Goal: Task Accomplishment & Management: Complete application form

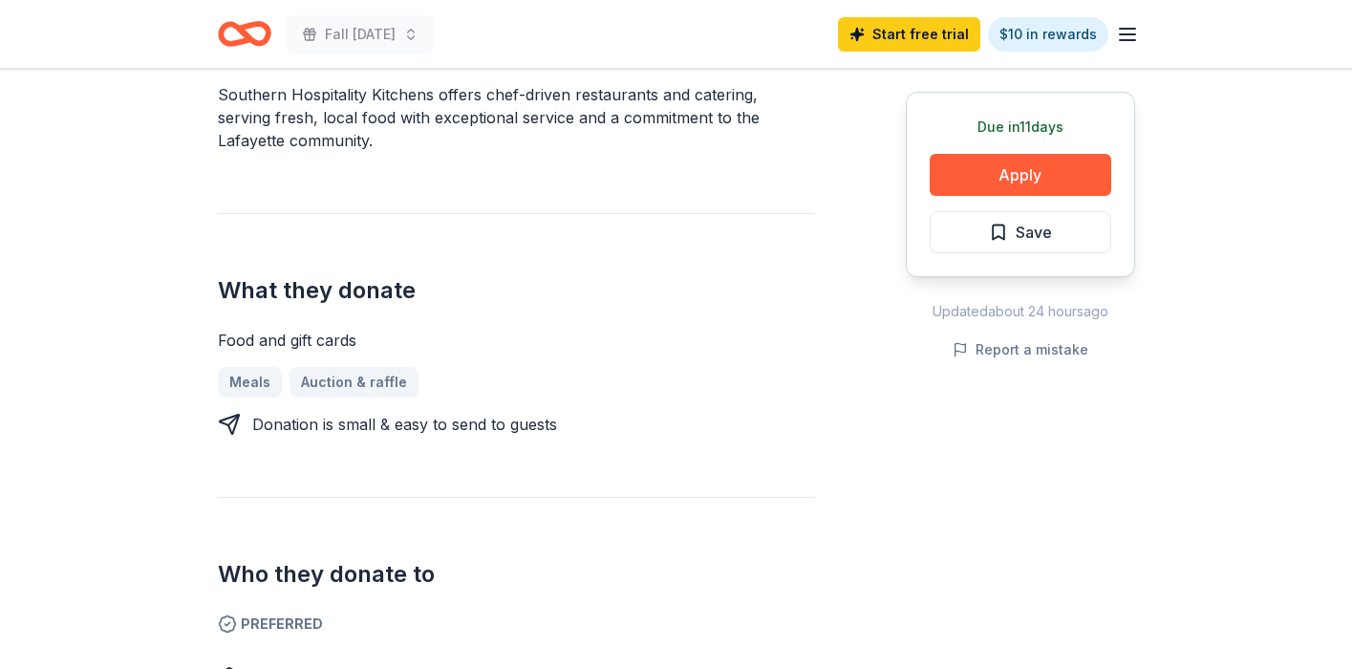
scroll to position [615, 0]
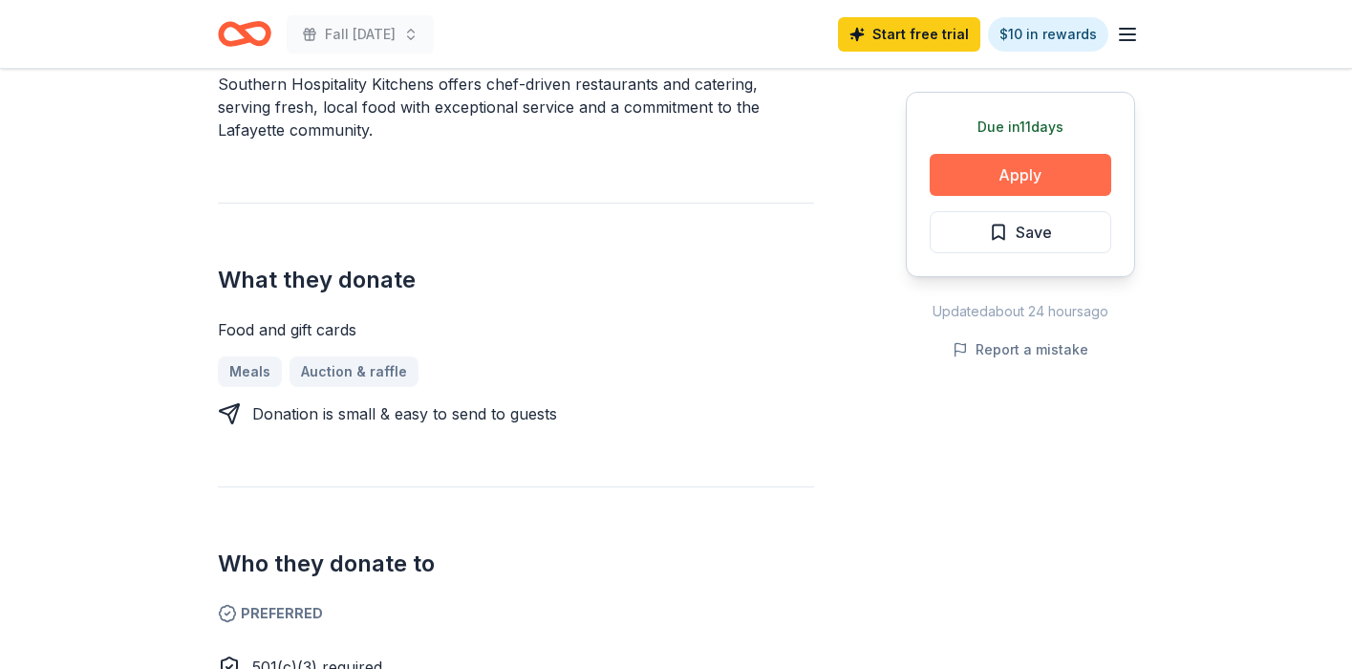
click at [1014, 172] on button "Apply" at bounding box center [1021, 175] width 182 height 42
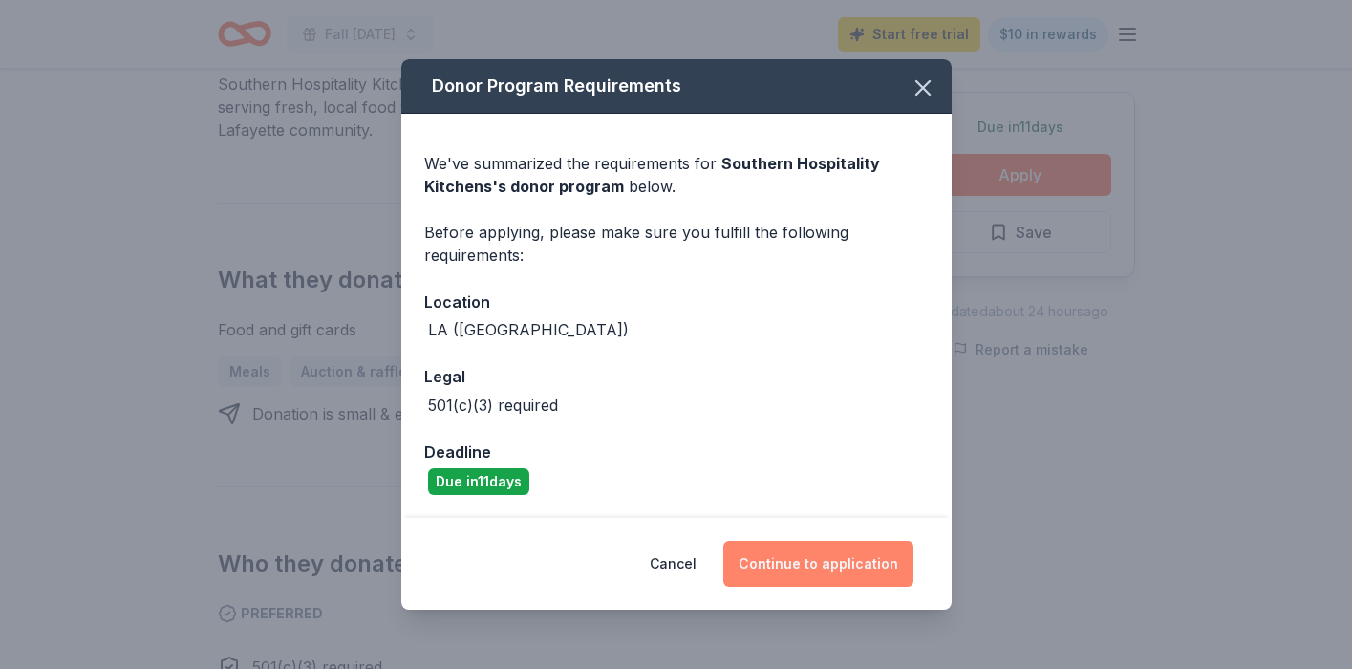
click at [845, 568] on button "Continue to application" at bounding box center [818, 564] width 190 height 46
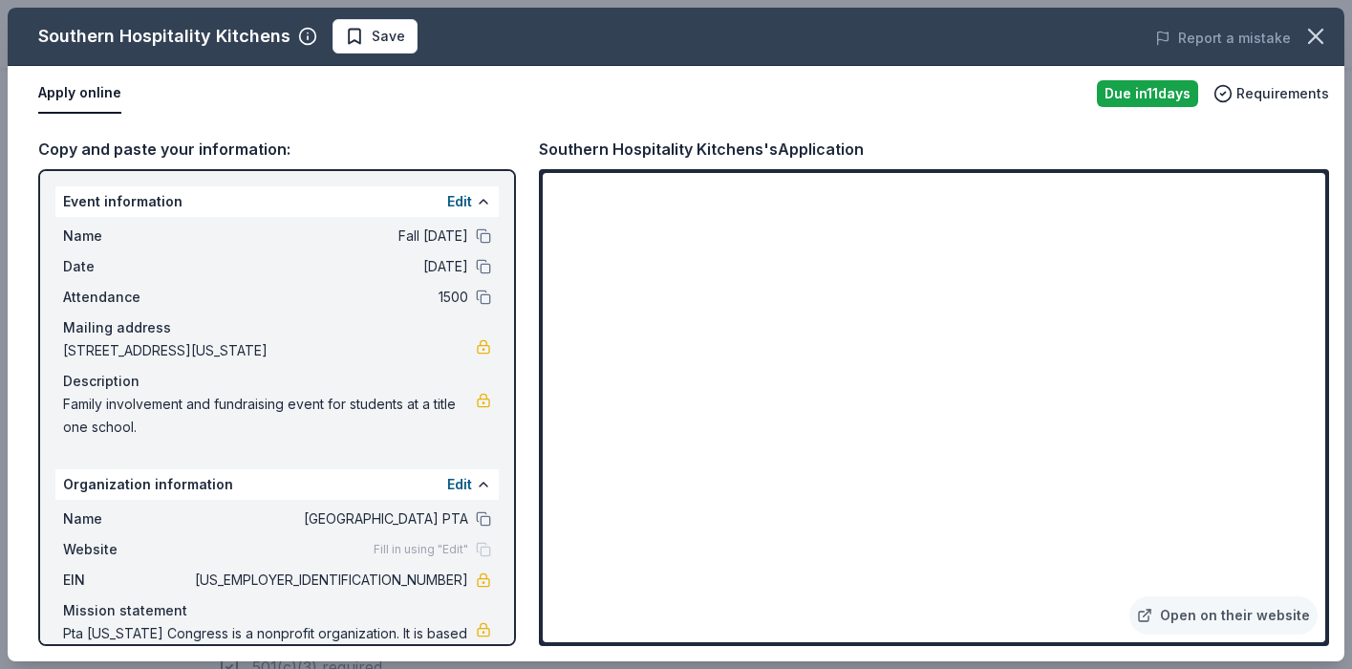
drag, startPoint x: 384, startPoint y: 580, endPoint x: 469, endPoint y: 579, distance: 85.0
click at [469, 579] on div "EIN 23-7333692" at bounding box center [277, 579] width 428 height 23
drag, startPoint x: 410, startPoint y: 357, endPoint x: 157, endPoint y: 348, distance: 253.3
click at [157, 353] on span "2431 Southwest 89th Street, Oklahoma City, OK 73159" at bounding box center [269, 350] width 413 height 23
click at [1330, 51] on button "button" at bounding box center [1315, 36] width 42 height 42
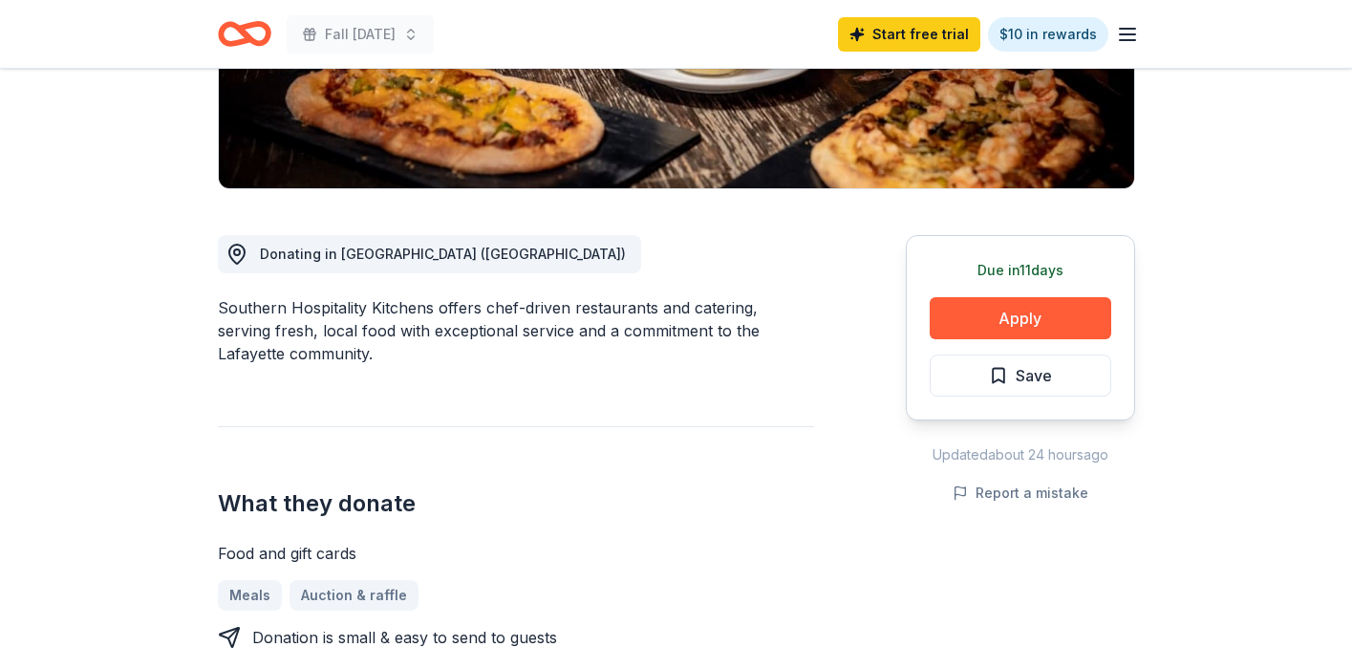
scroll to position [0, 0]
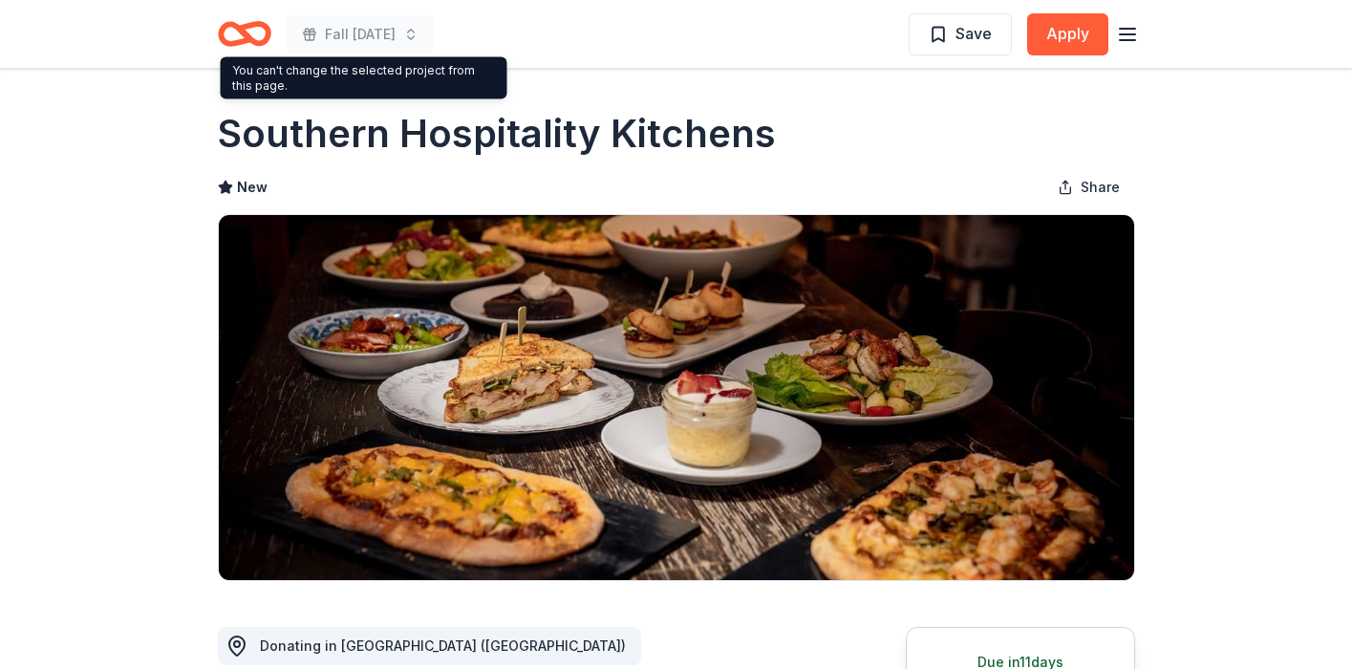
click at [617, 51] on div "Fall Carnival Save Apply" at bounding box center [676, 33] width 917 height 45
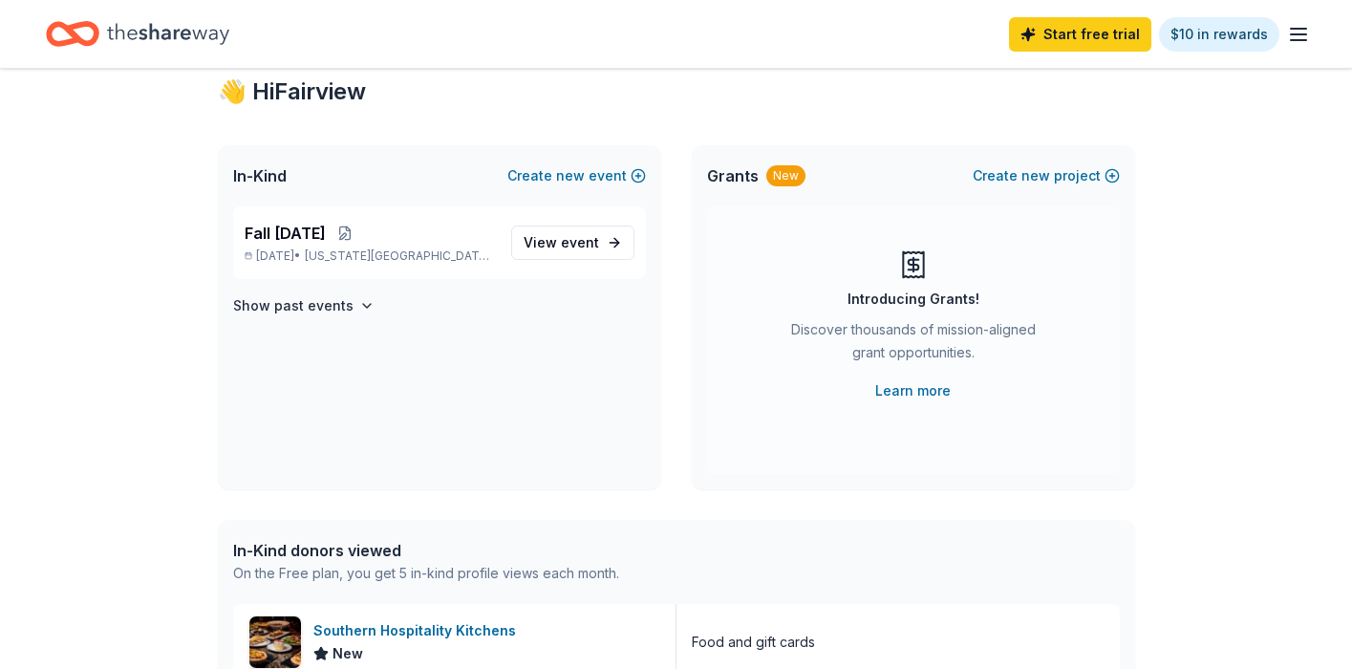
scroll to position [12, 0]
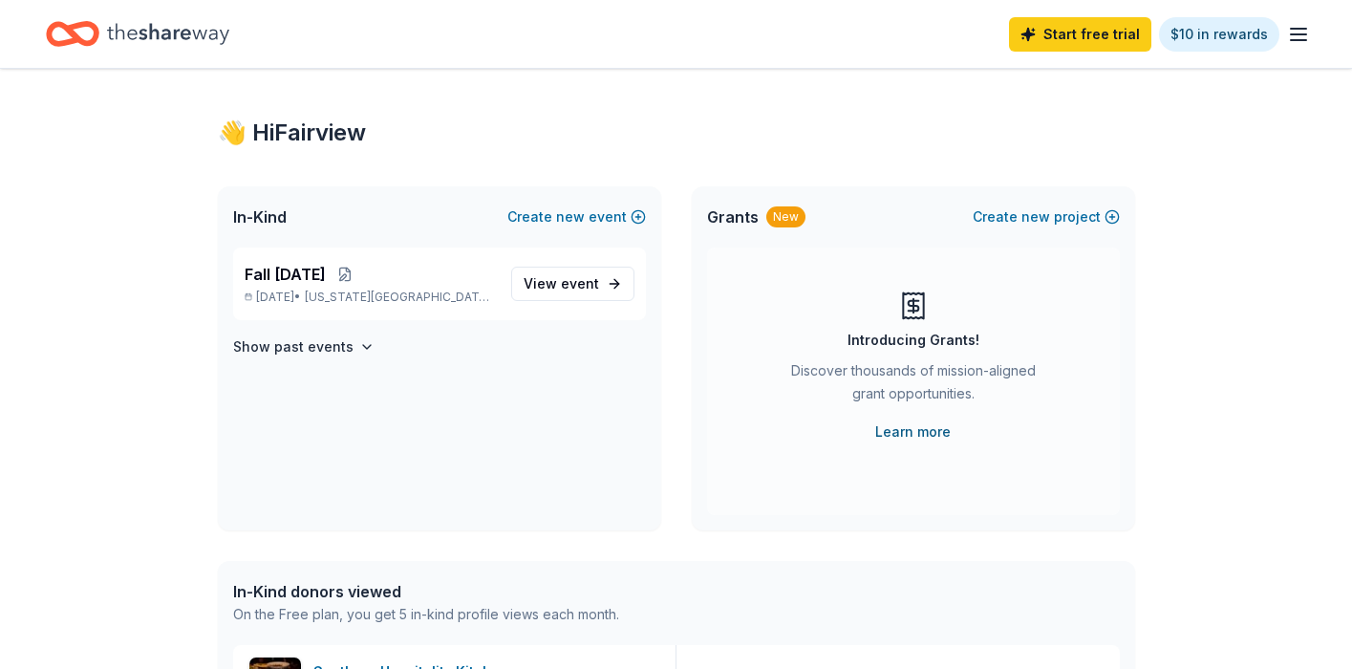
click at [920, 429] on link "Learn more" at bounding box center [912, 431] width 75 height 23
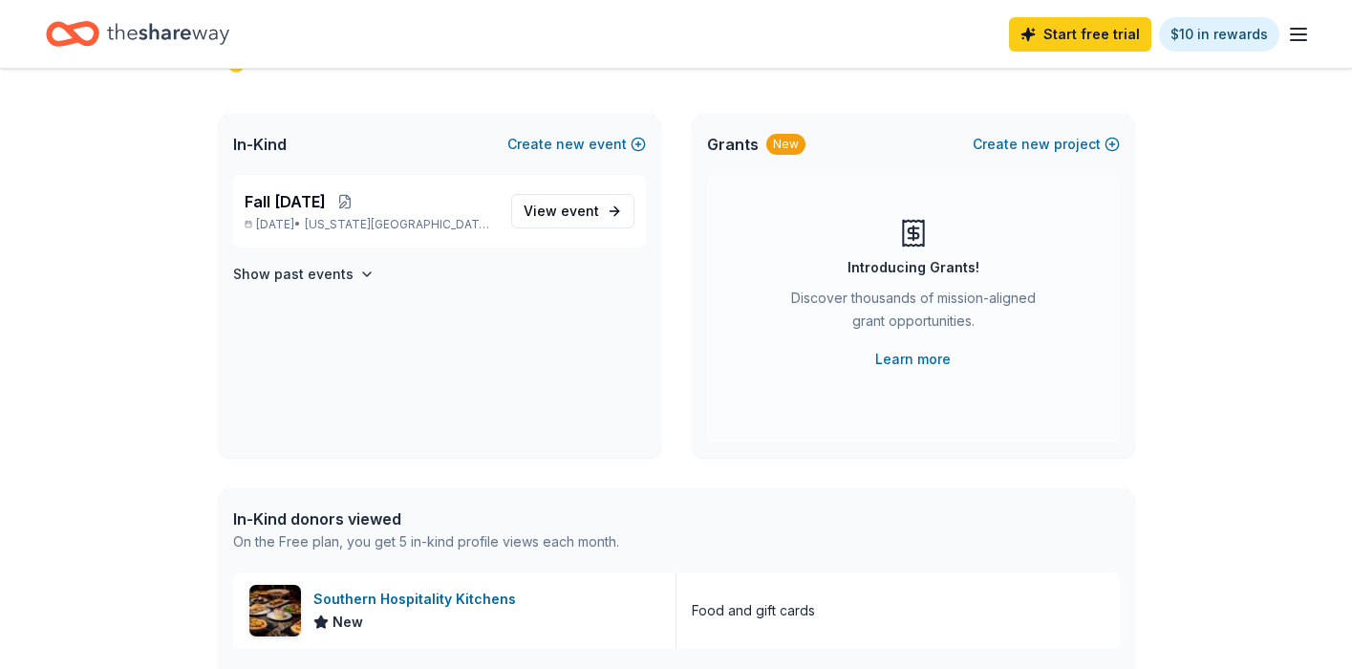
scroll to position [84, 0]
click at [570, 216] on span "event" at bounding box center [580, 211] width 38 height 16
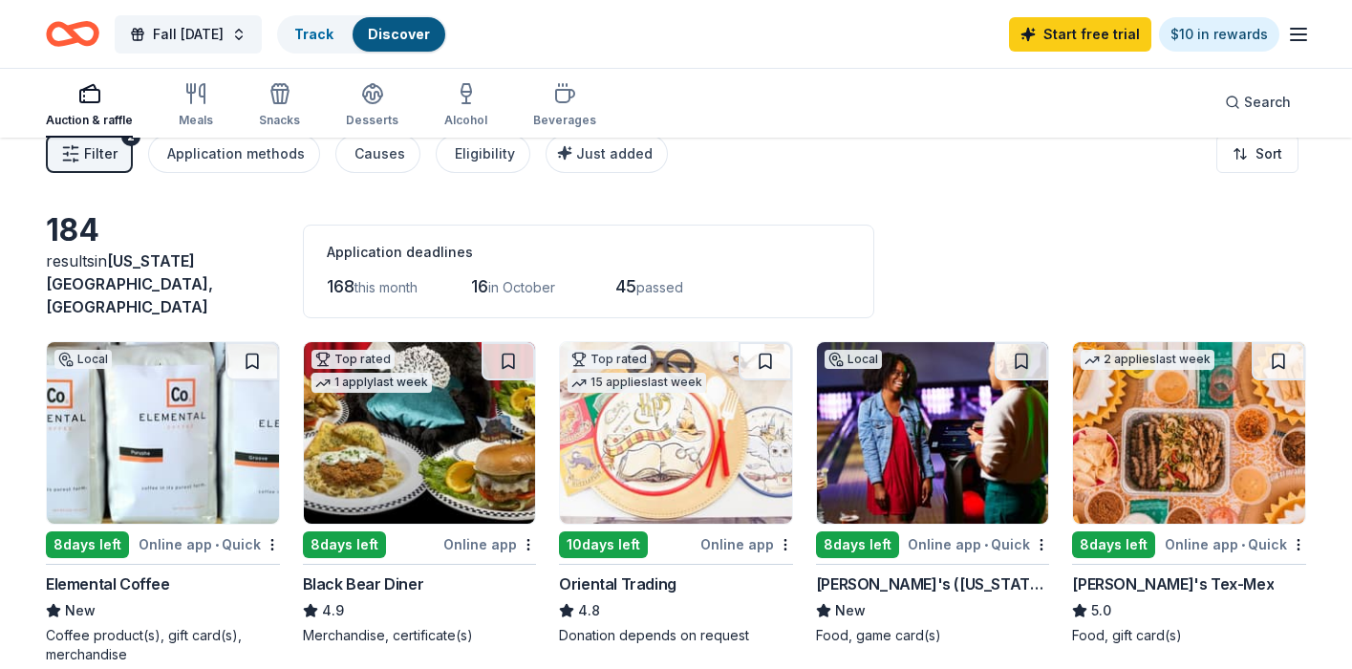
scroll to position [26, 0]
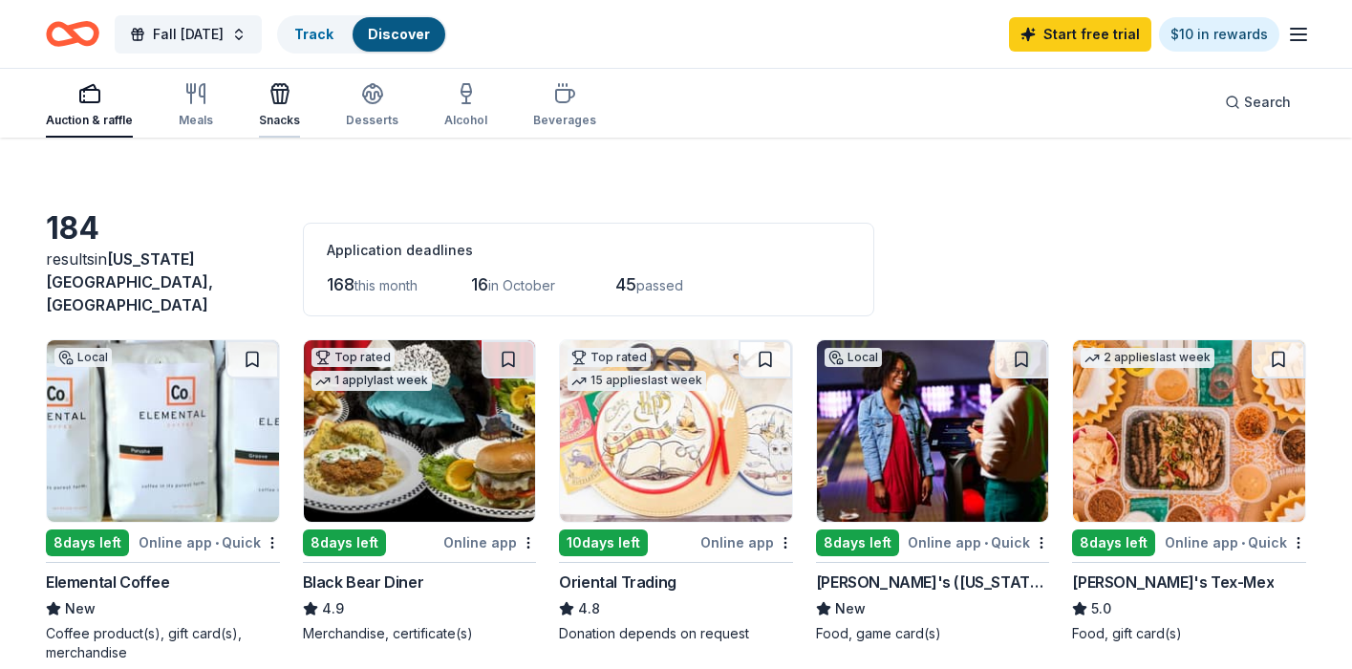
click at [280, 109] on div "Snacks" at bounding box center [279, 105] width 41 height 46
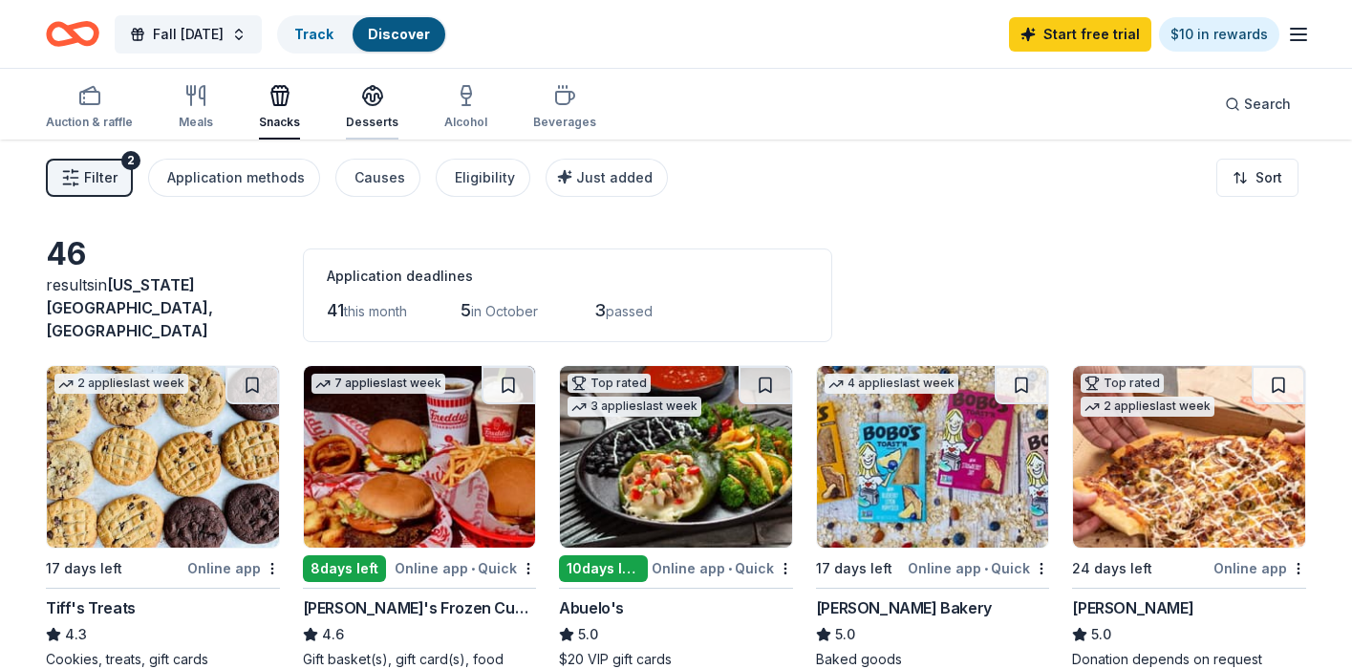
click at [368, 116] on div "Desserts" at bounding box center [372, 122] width 53 height 15
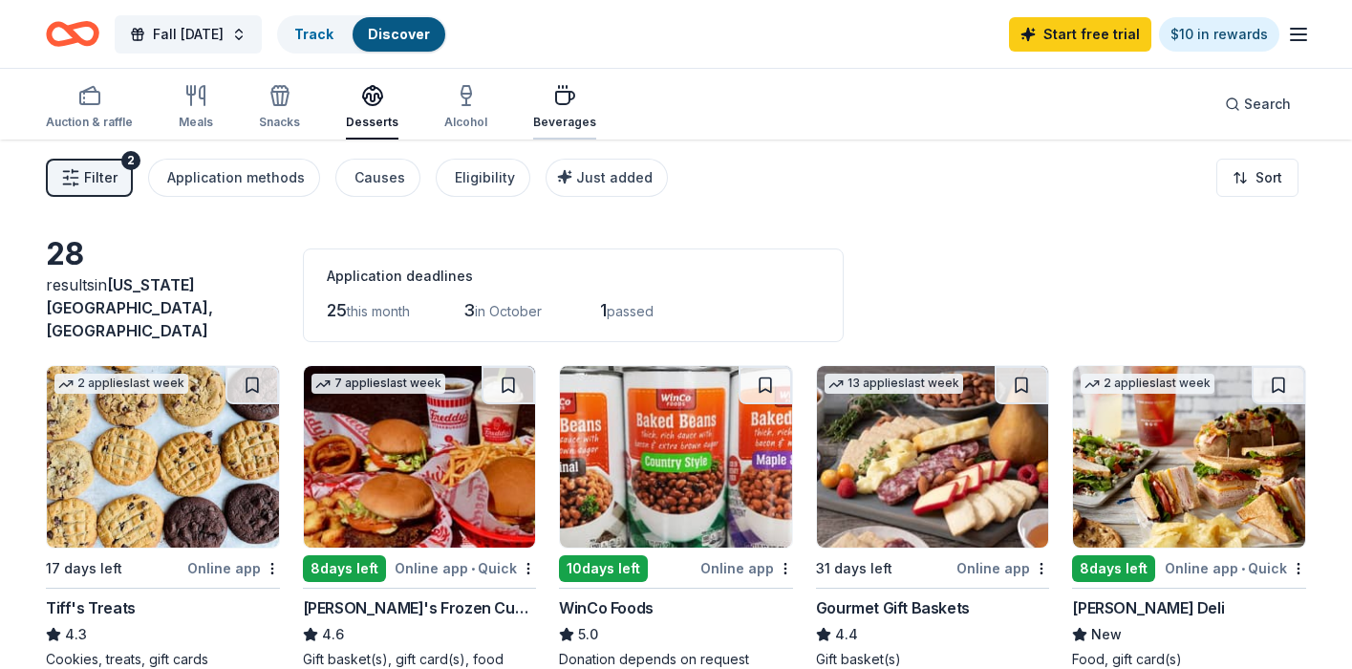
click at [547, 120] on div "Beverages" at bounding box center [564, 122] width 63 height 15
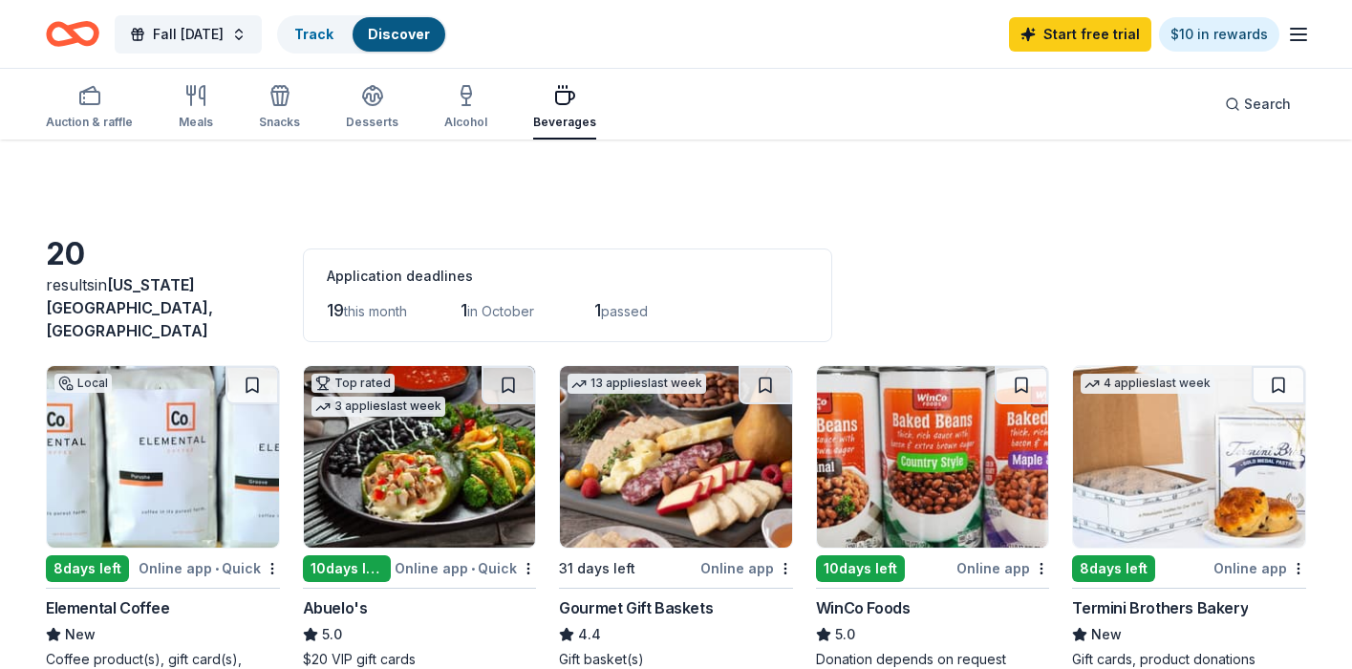
scroll to position [179, 0]
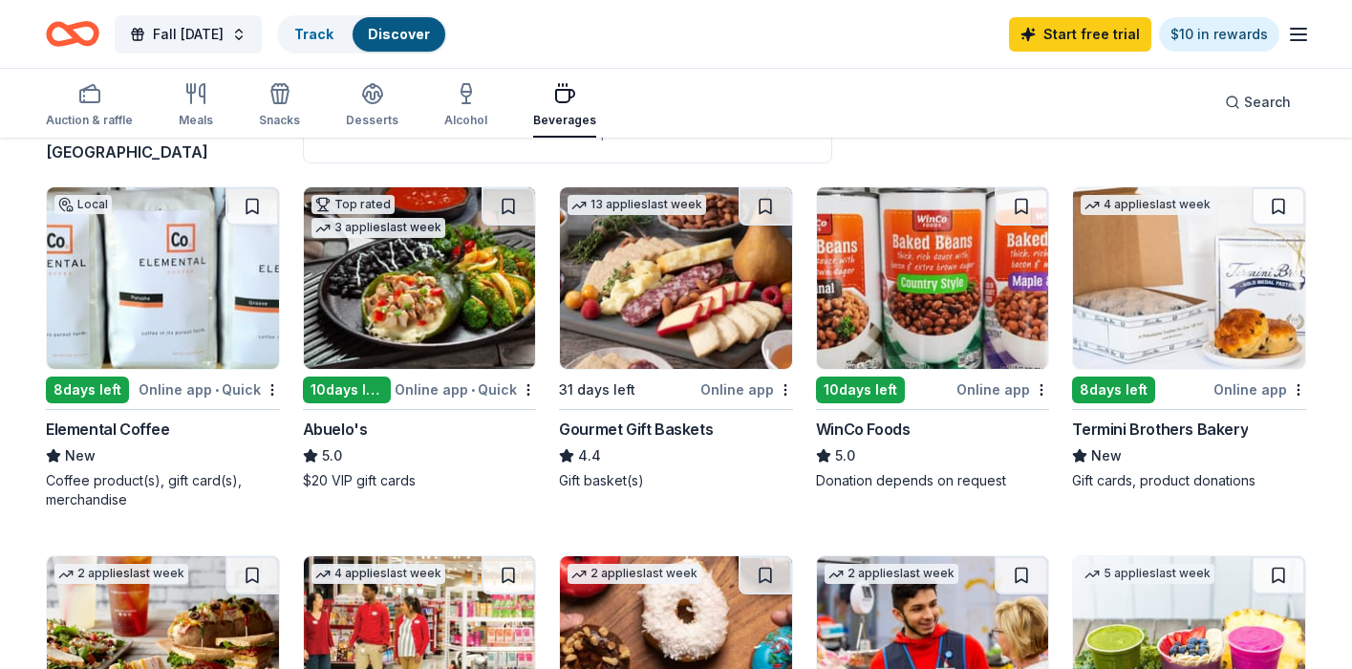
click at [916, 310] on img at bounding box center [933, 278] width 232 height 182
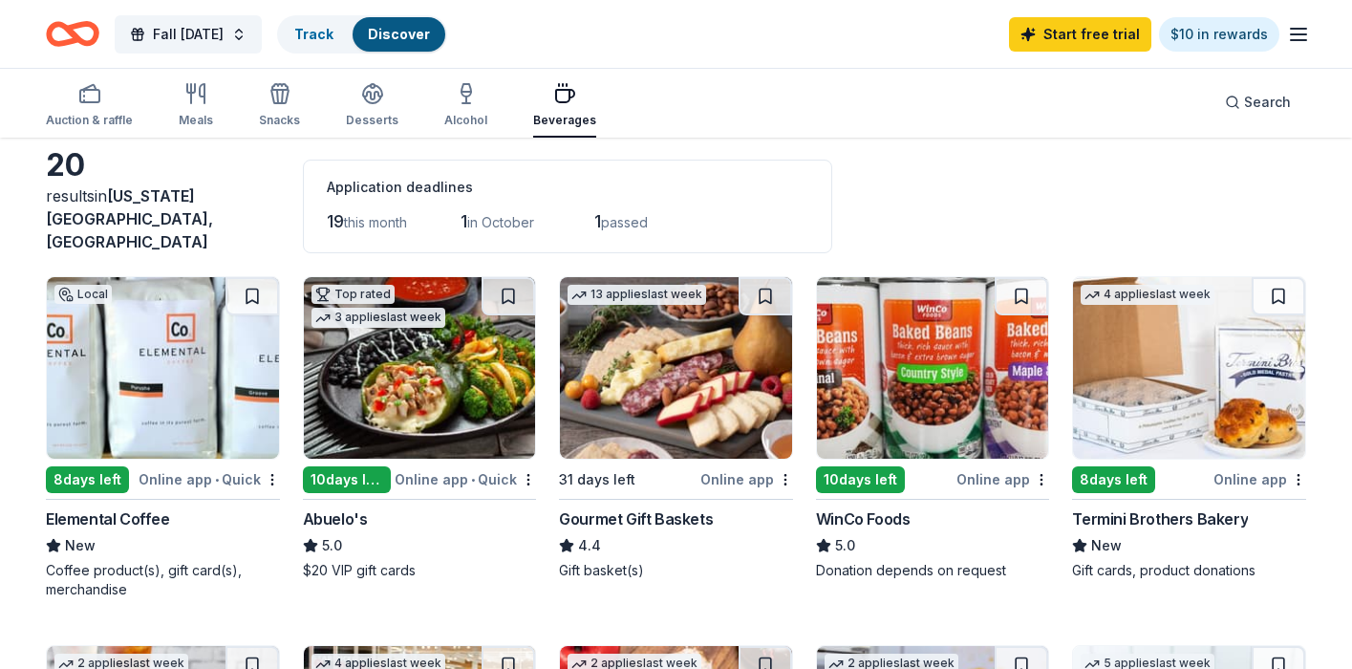
click at [1275, 17] on div "Start free trial $10 in rewards" at bounding box center [1159, 33] width 301 height 45
click at [1290, 31] on icon "button" at bounding box center [1298, 34] width 23 height 23
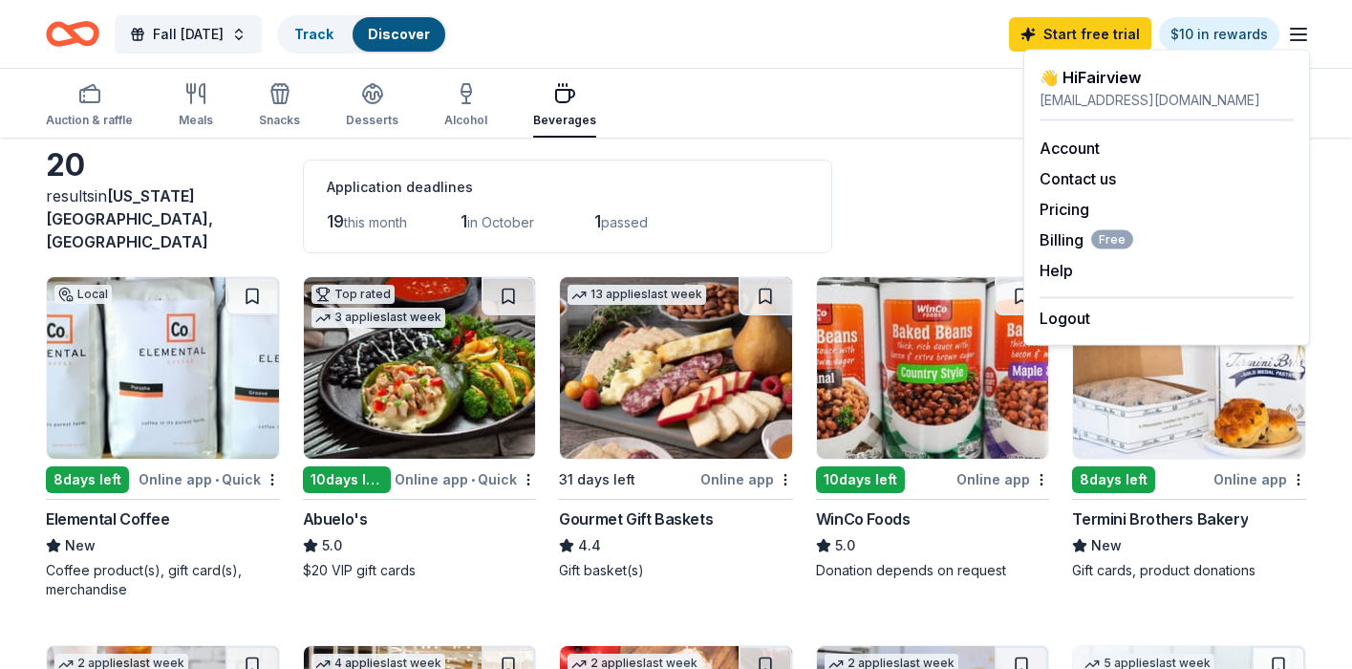
click at [743, 32] on div "Fall Carnival Track Discover Start free trial $10 in rewards" at bounding box center [676, 33] width 1260 height 45
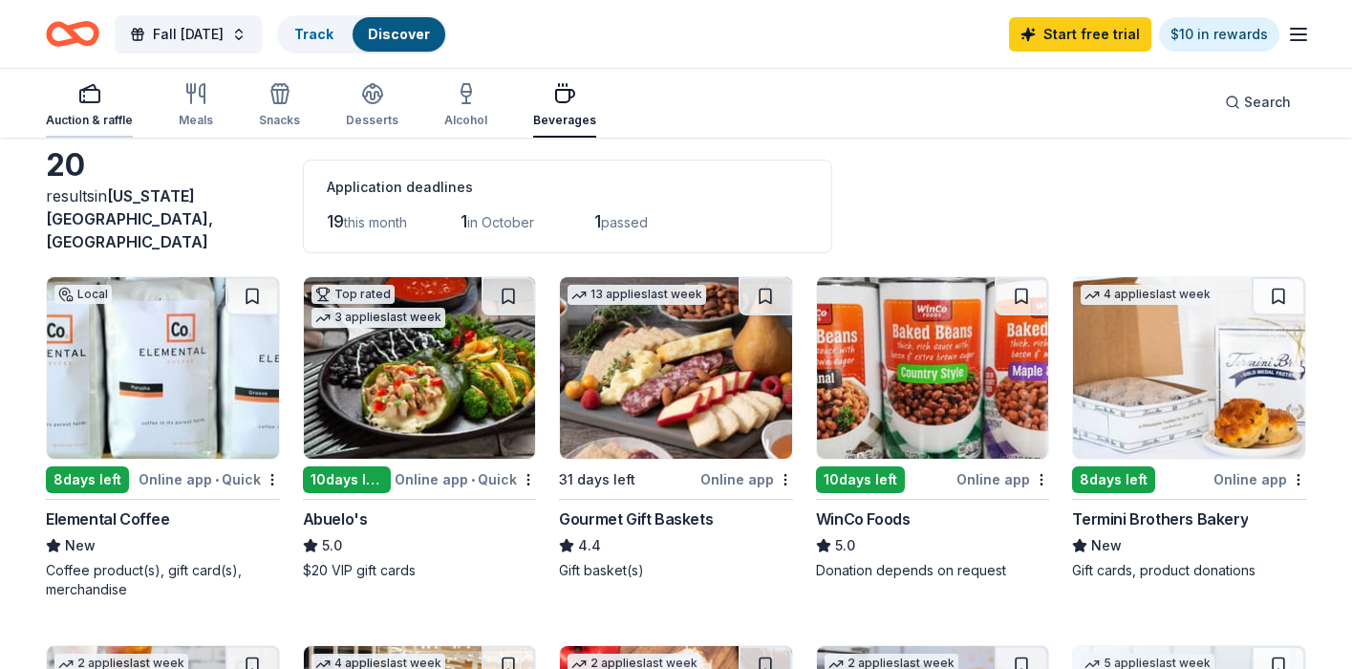
click at [76, 115] on div "Auction & raffle" at bounding box center [89, 120] width 87 height 15
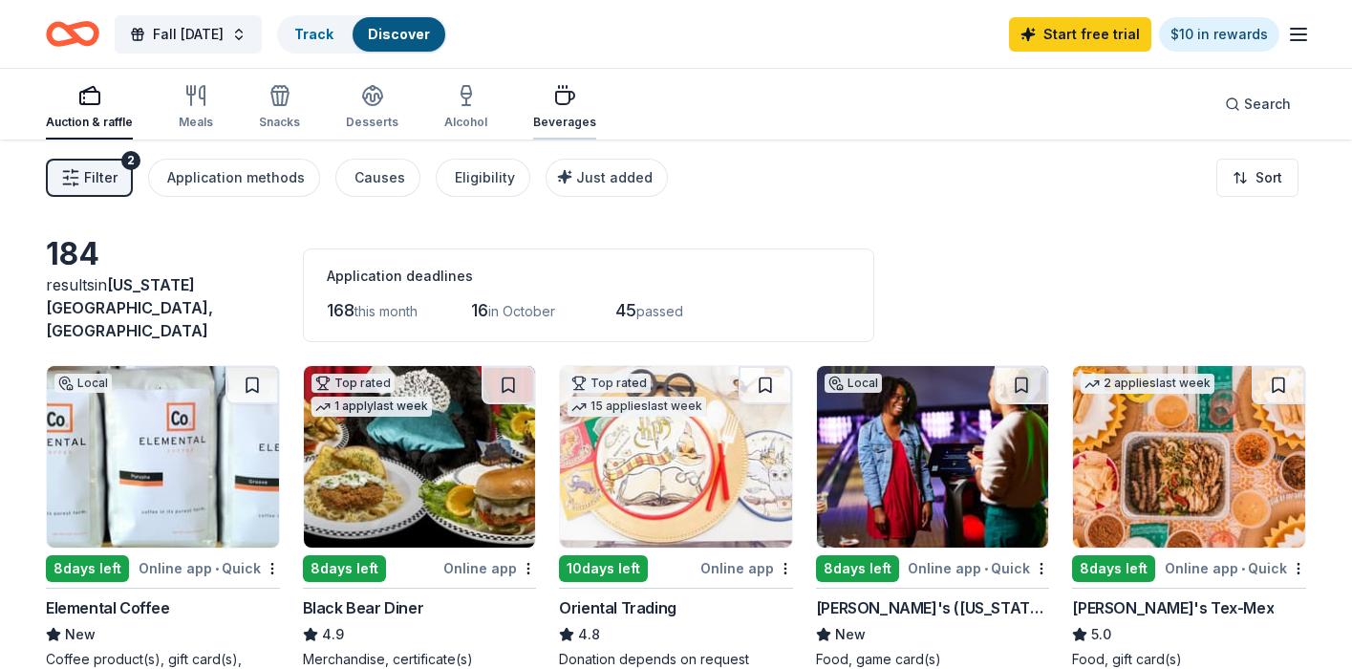
click at [564, 99] on icon "button" at bounding box center [564, 95] width 23 height 23
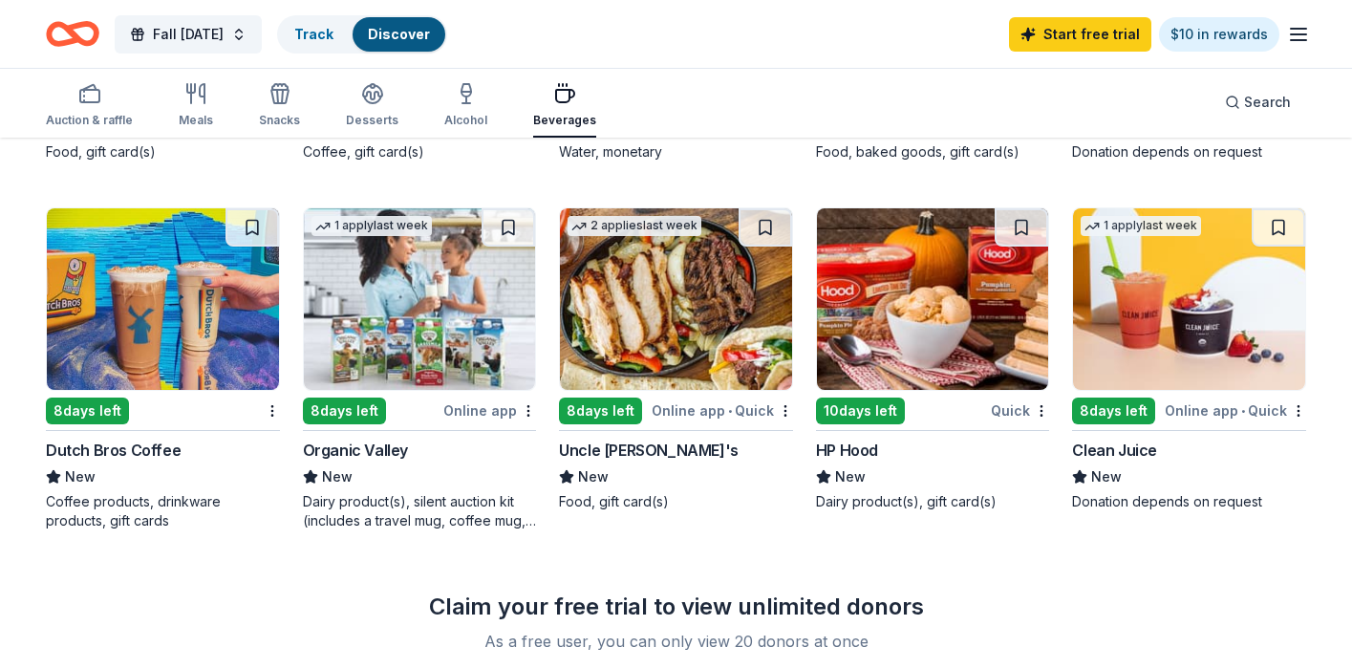
scroll to position [1246, 0]
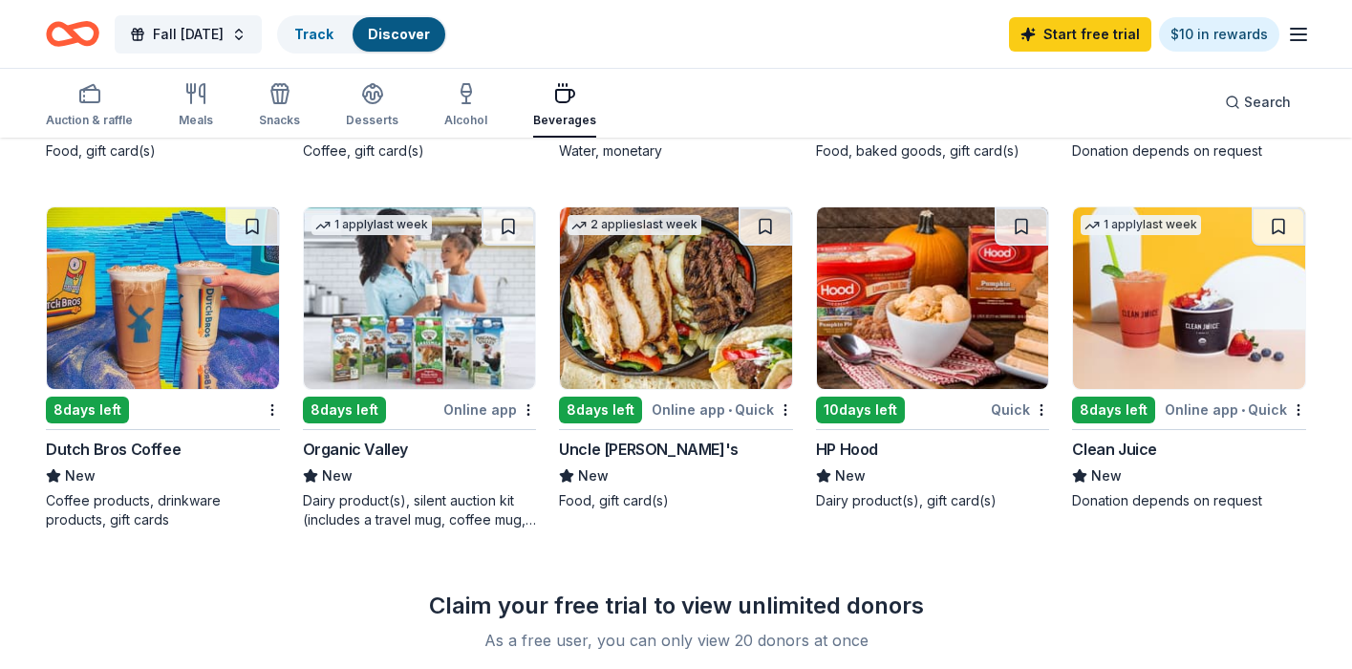
click at [174, 249] on img at bounding box center [163, 298] width 232 height 182
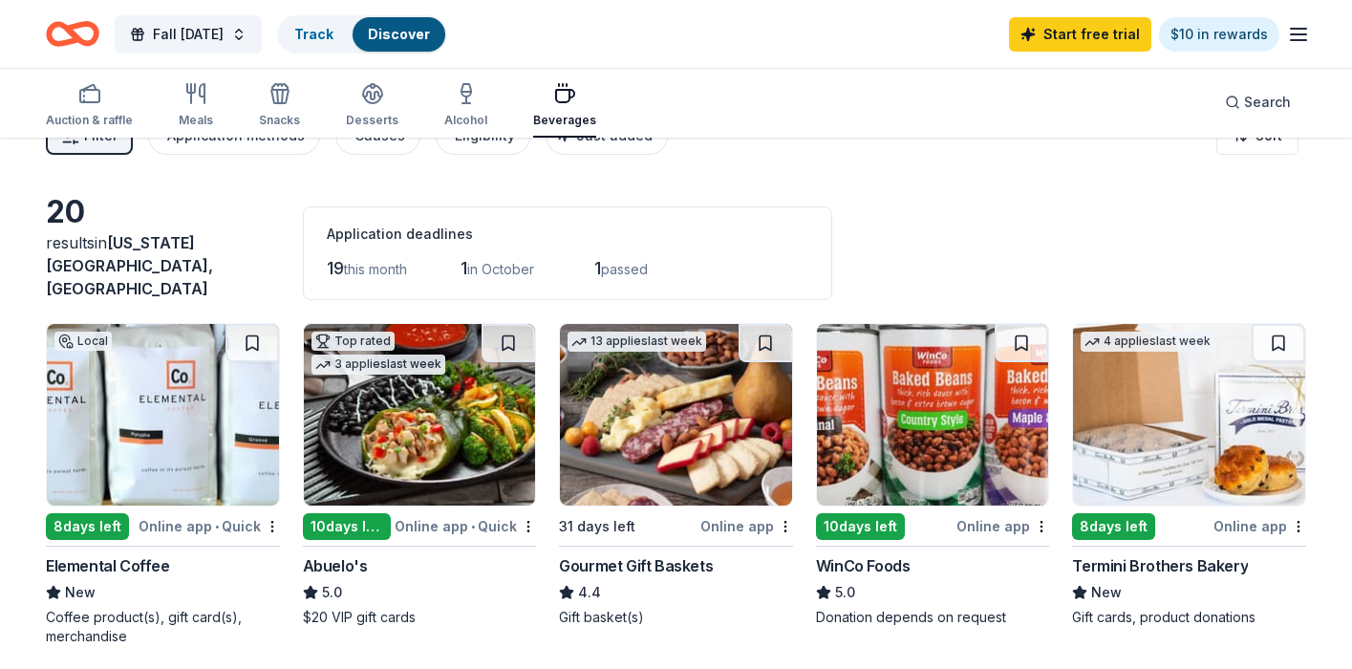
scroll to position [0, 0]
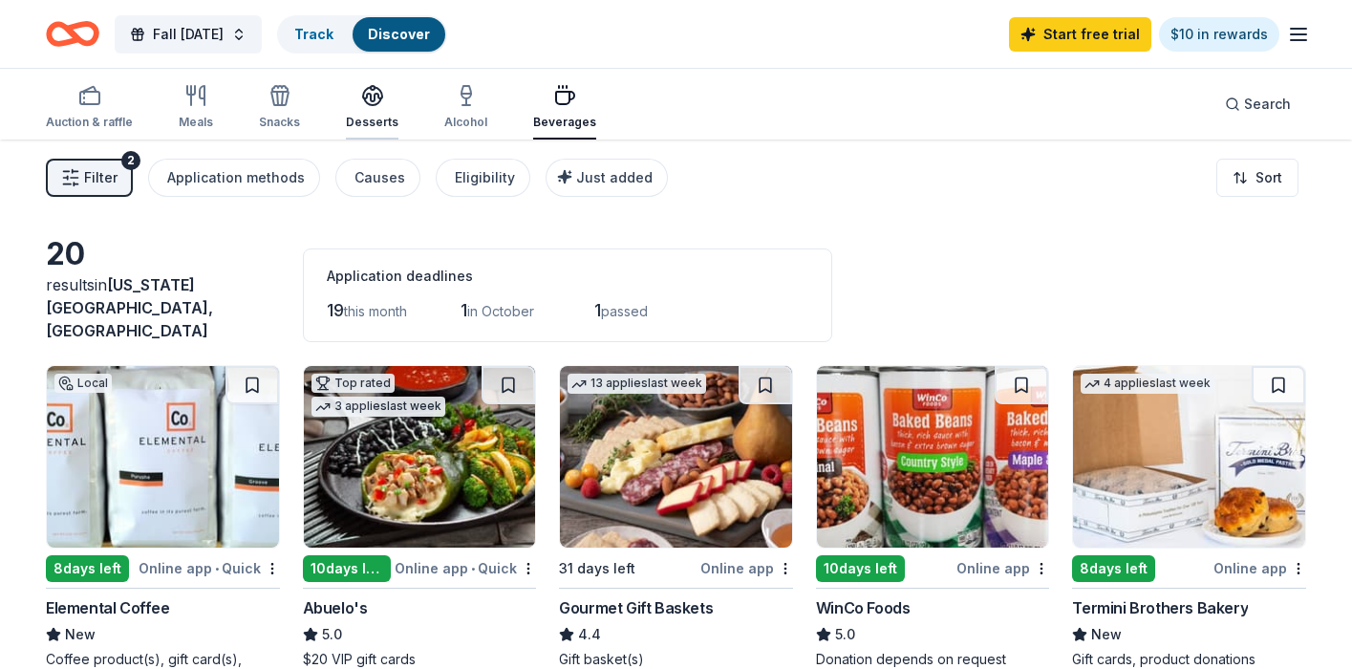
click at [353, 115] on div "Desserts" at bounding box center [372, 122] width 53 height 15
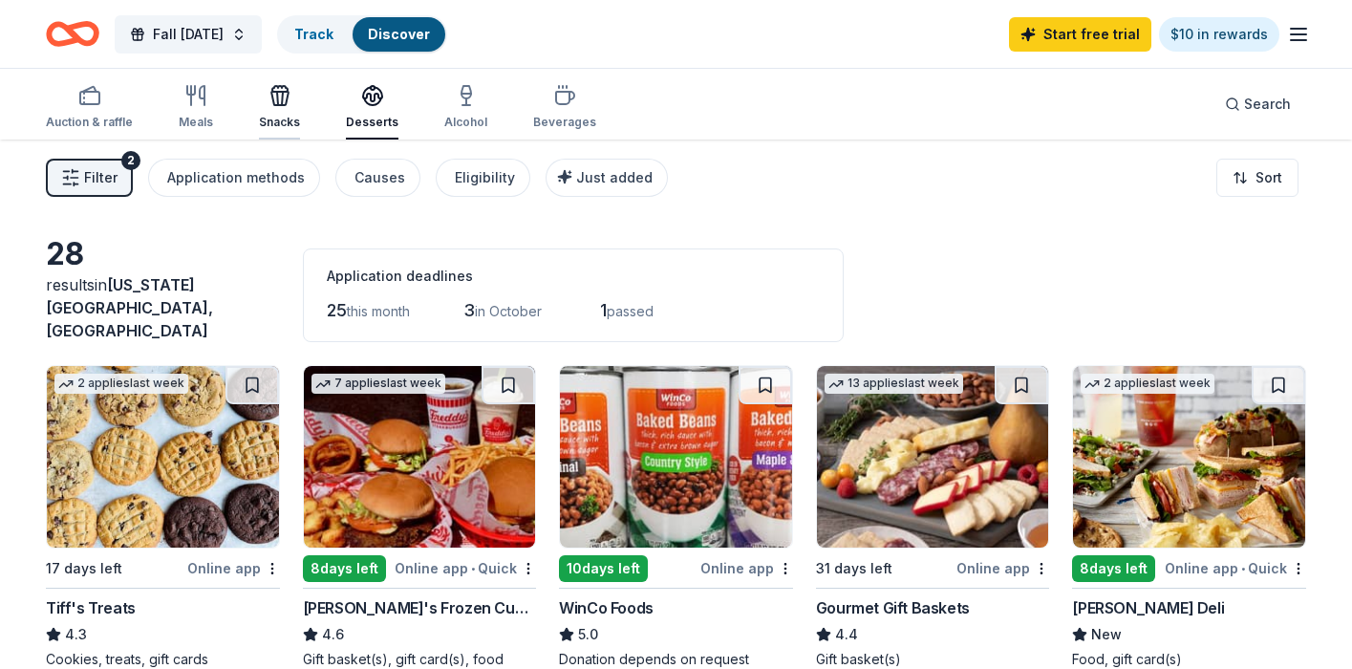
click at [259, 106] on div "button" at bounding box center [279, 95] width 41 height 23
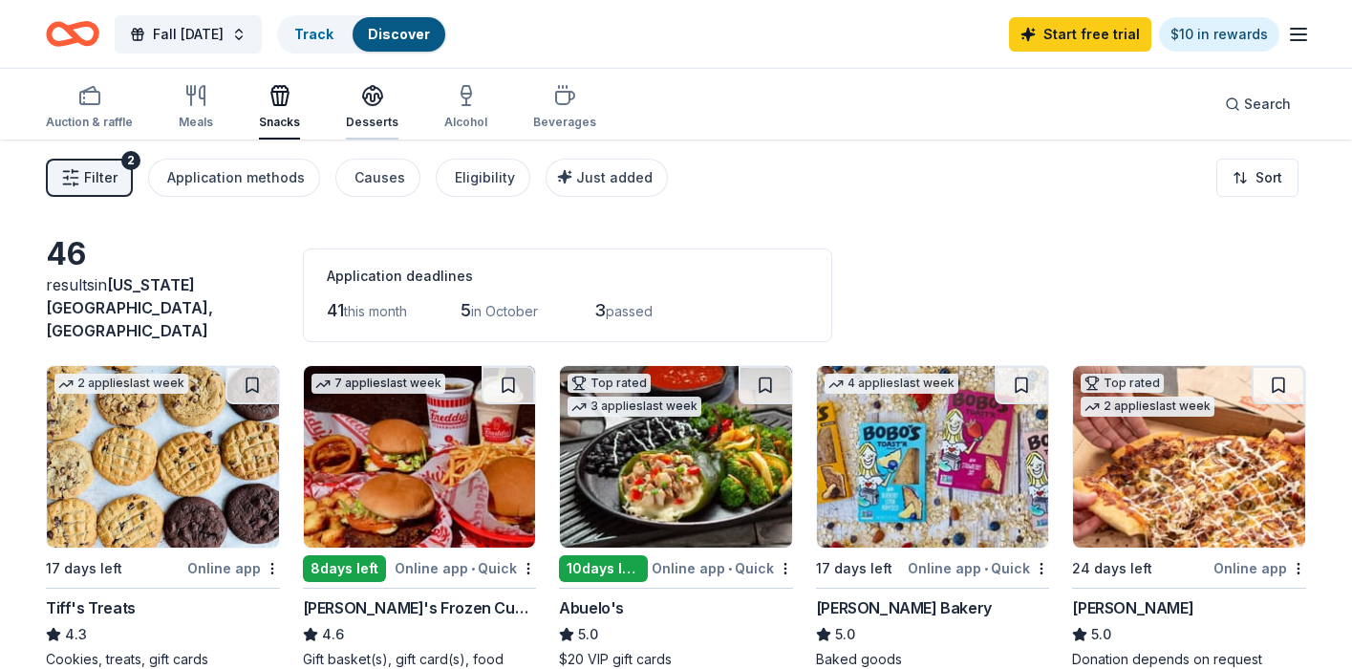
click at [371, 95] on icon "button" at bounding box center [372, 95] width 23 height 23
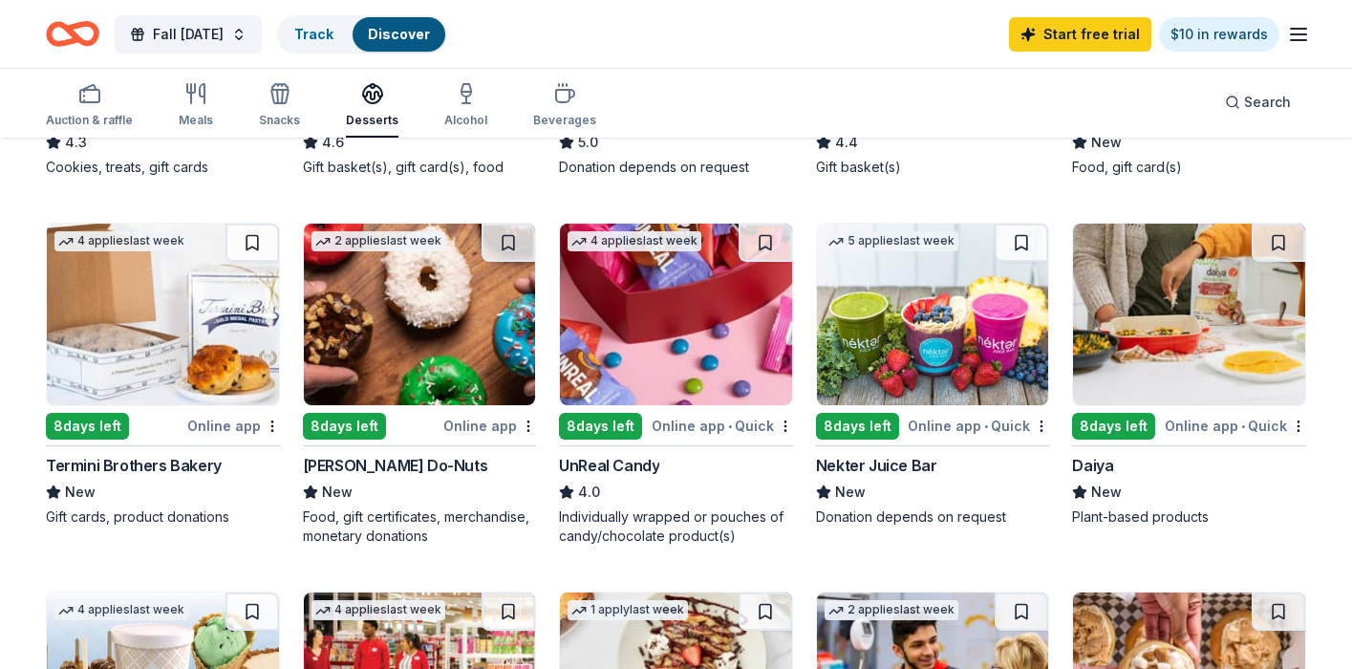
scroll to position [490, 0]
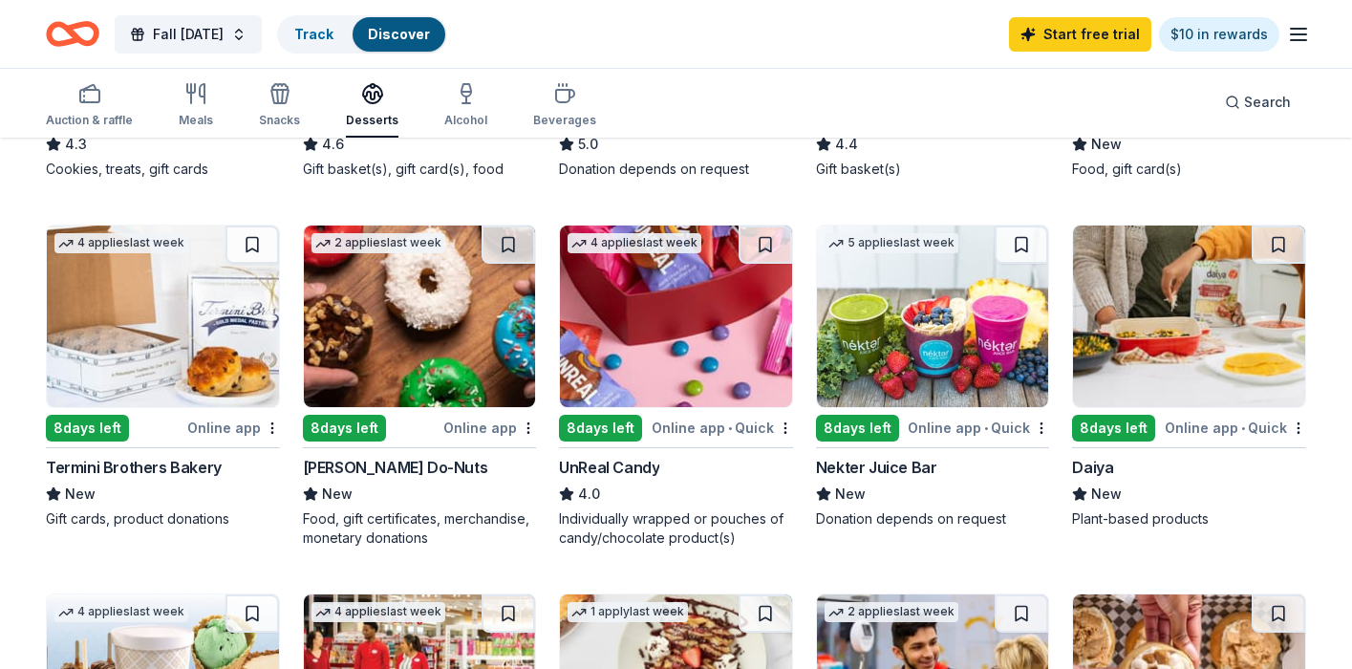
click at [678, 315] on img at bounding box center [676, 316] width 232 height 182
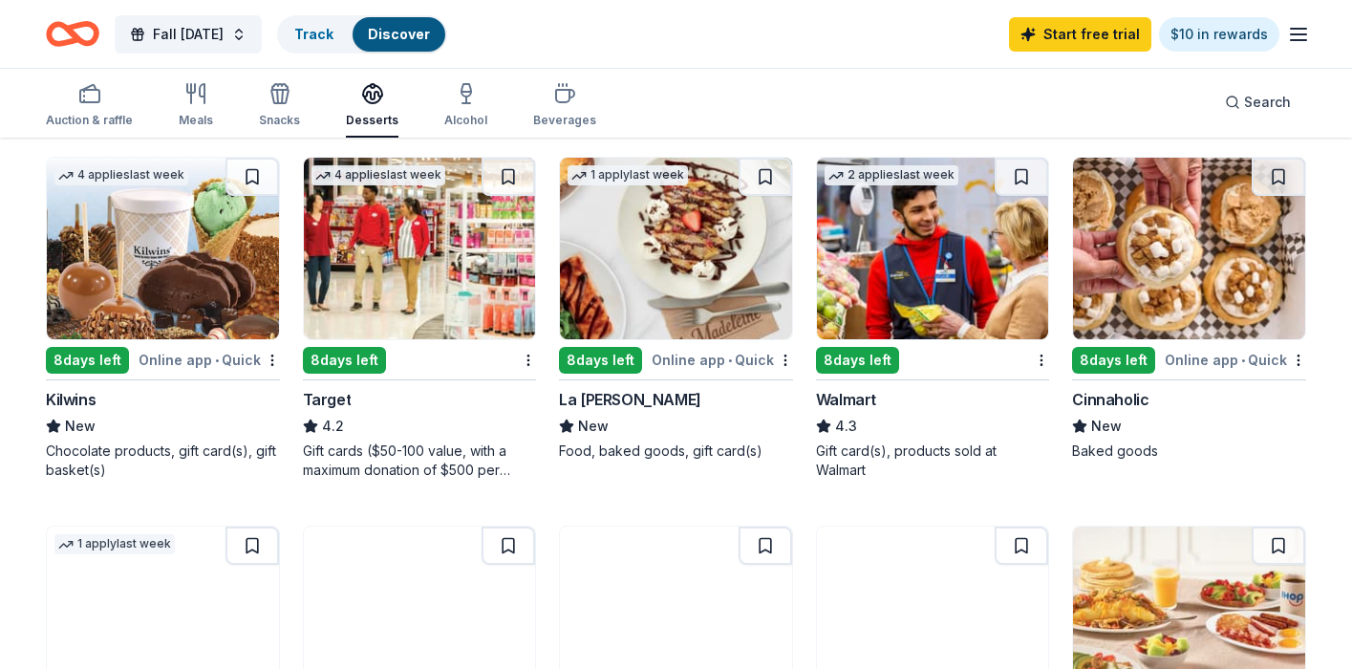
scroll to position [930, 0]
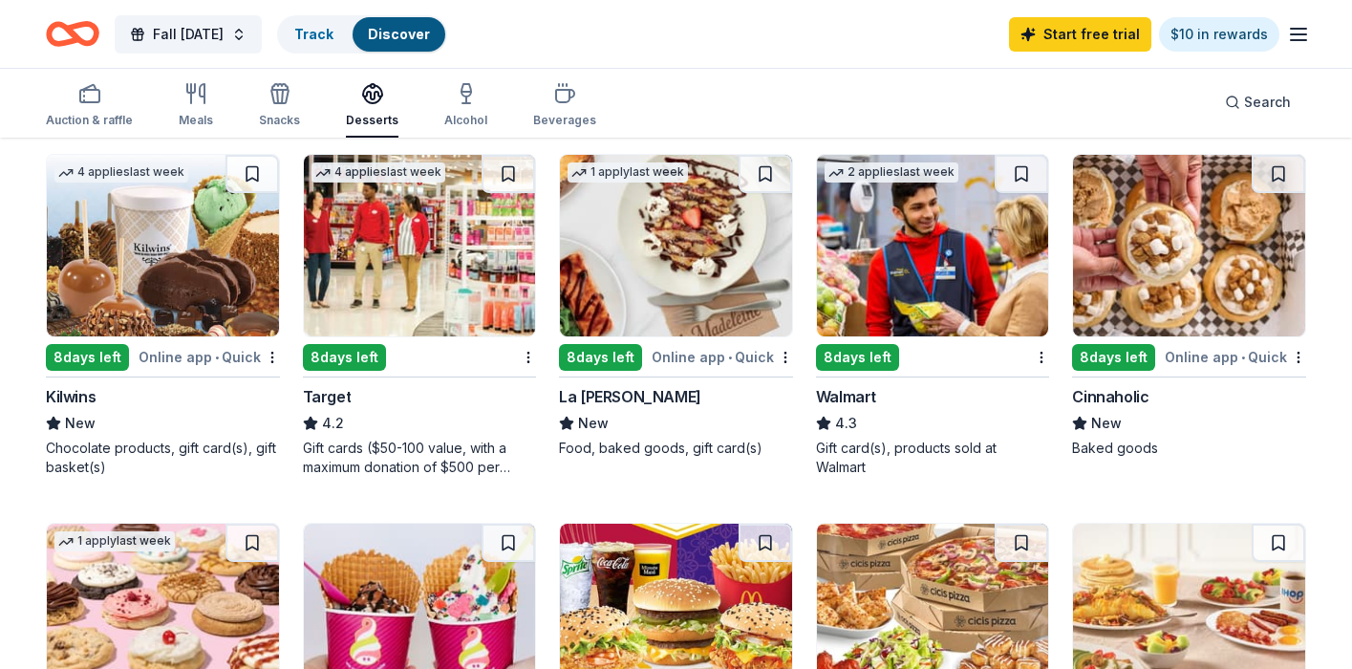
click at [441, 277] on img at bounding box center [420, 246] width 232 height 182
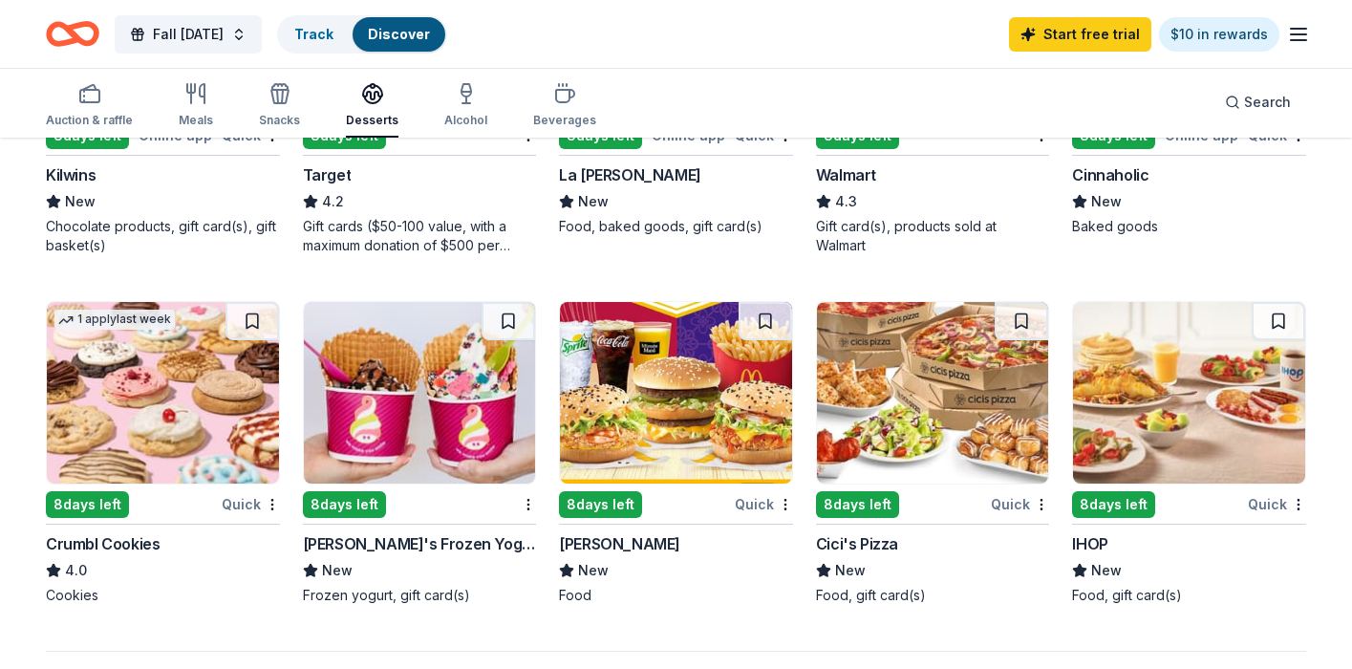
scroll to position [1157, 0]
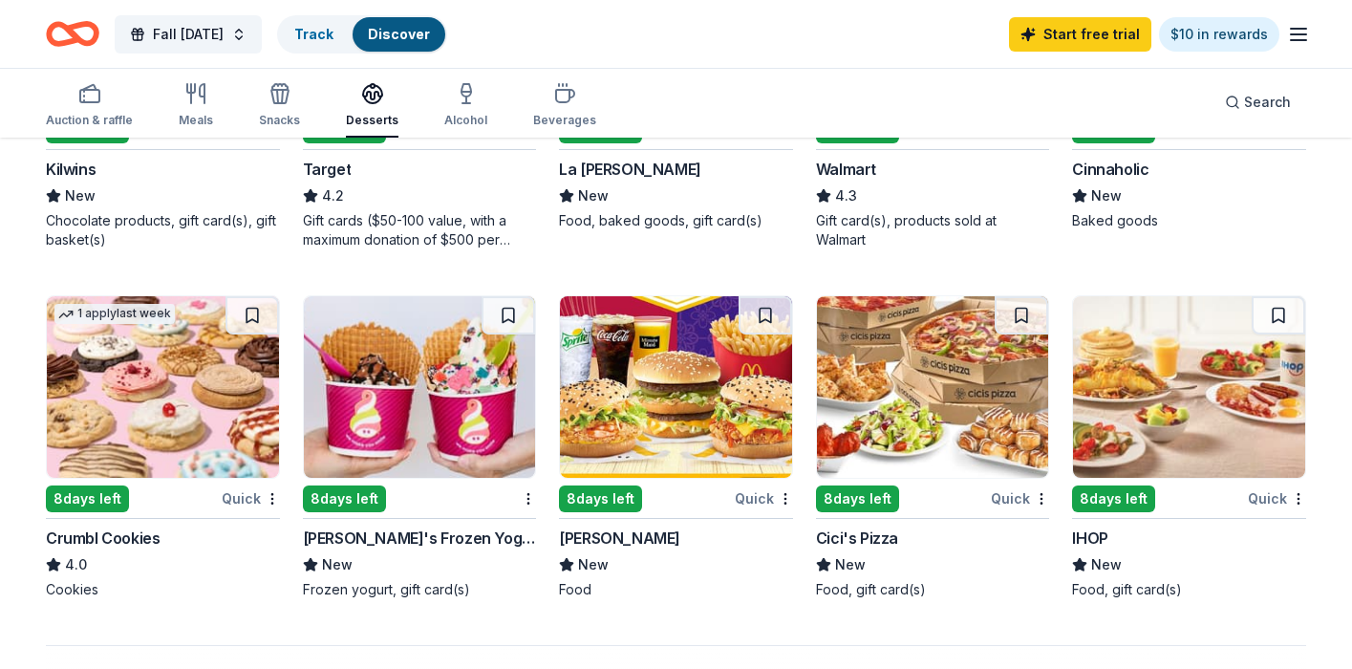
click at [420, 359] on img at bounding box center [420, 387] width 232 height 182
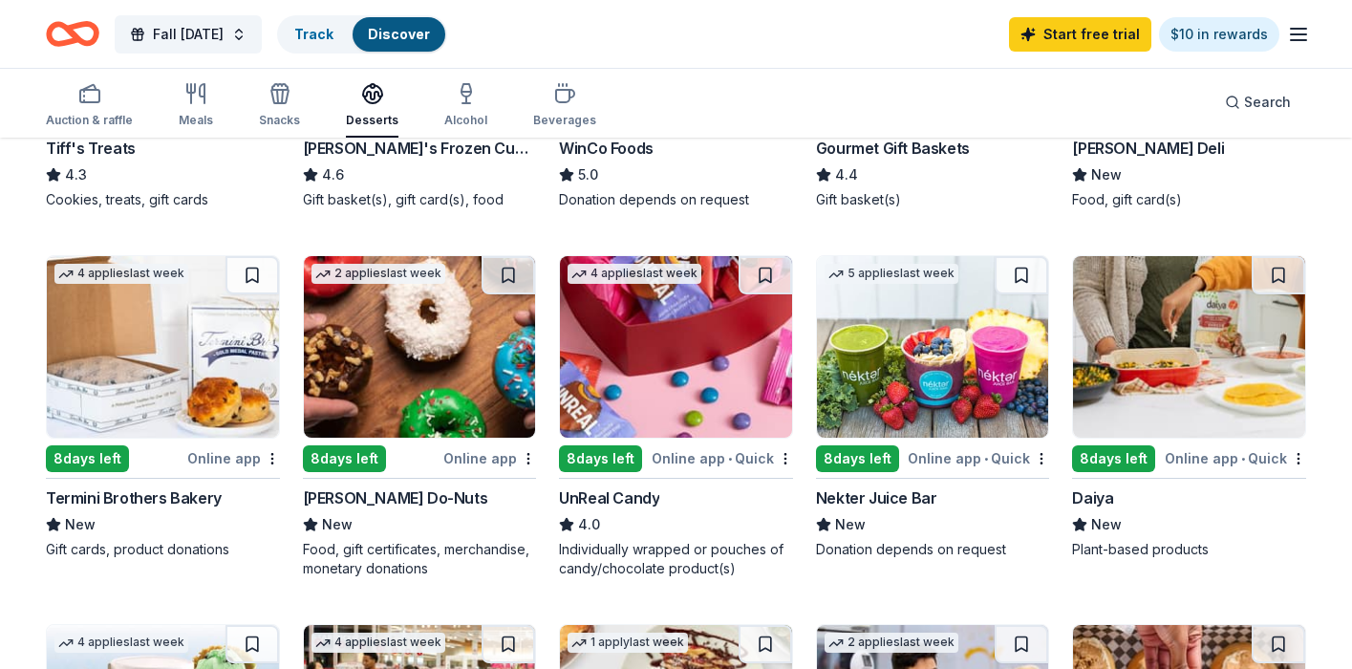
scroll to position [0, 0]
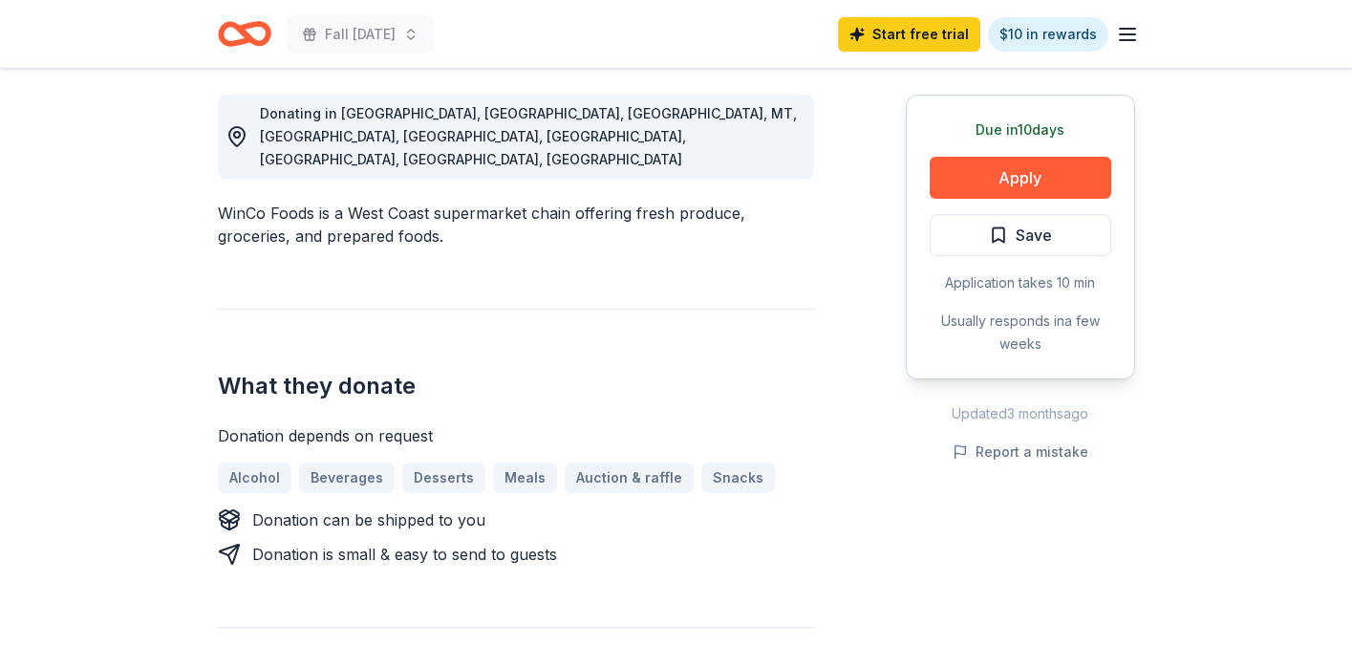
scroll to position [525, 0]
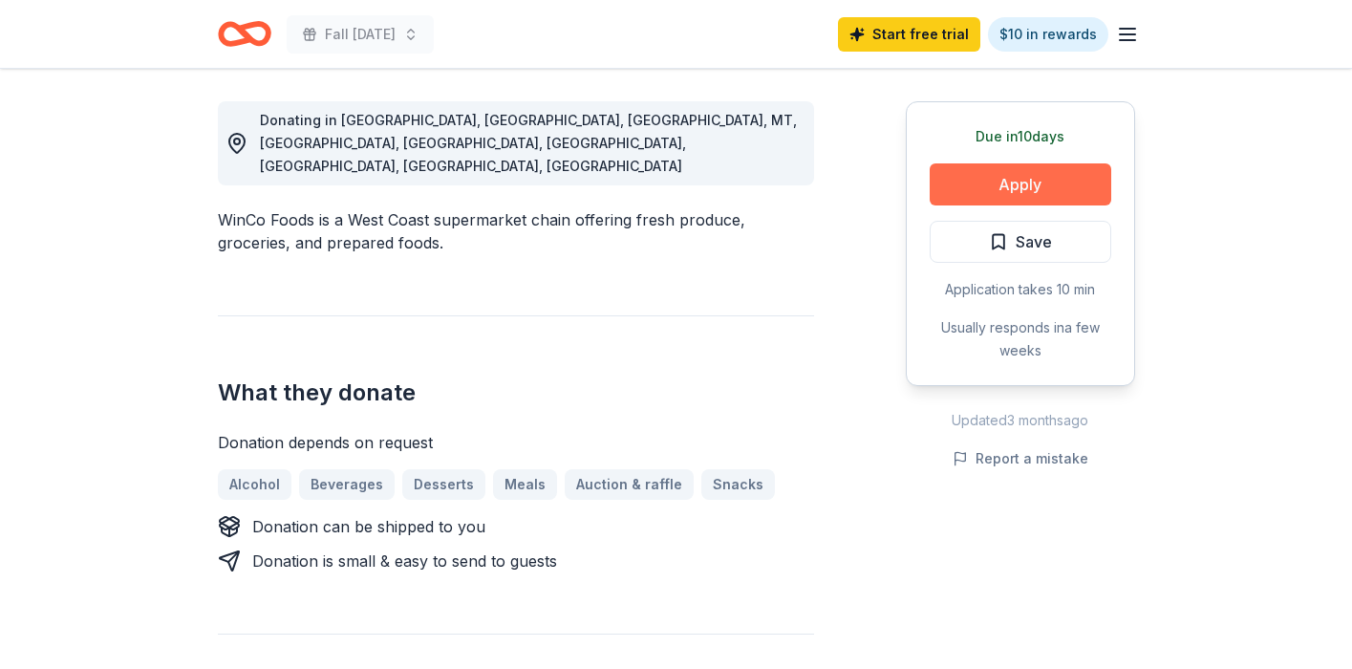
click at [1018, 194] on button "Apply" at bounding box center [1021, 184] width 182 height 42
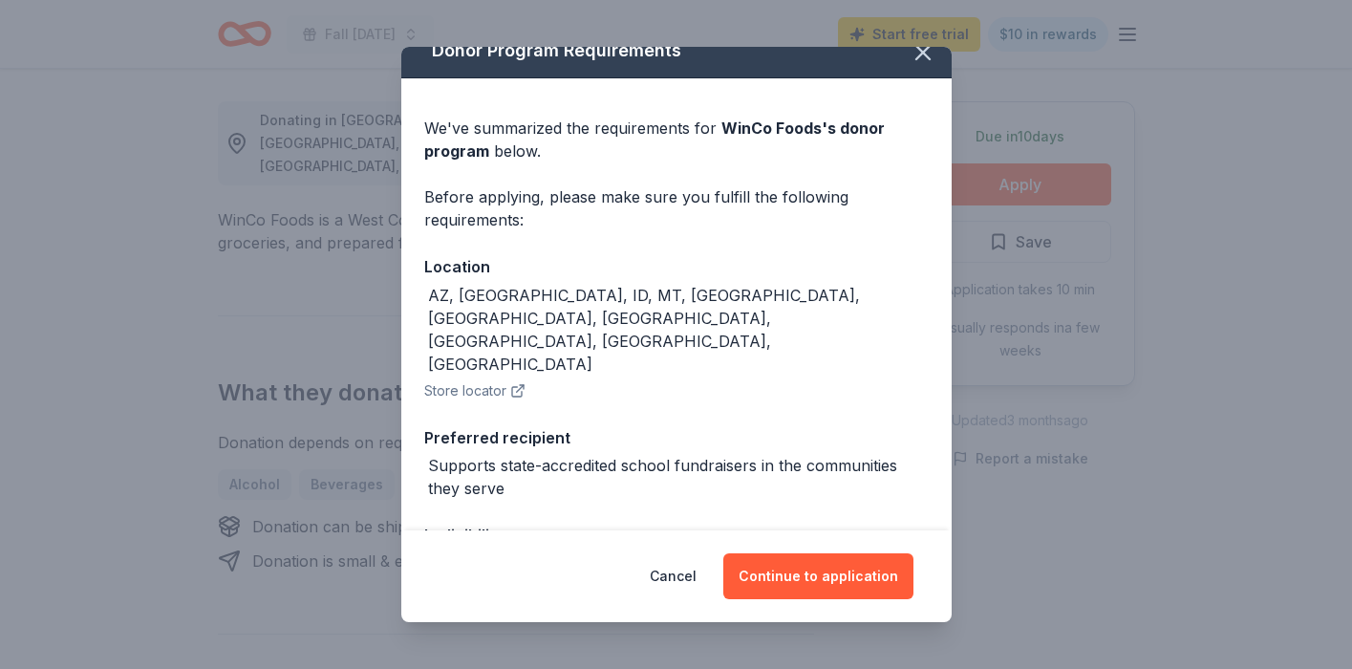
scroll to position [123, 0]
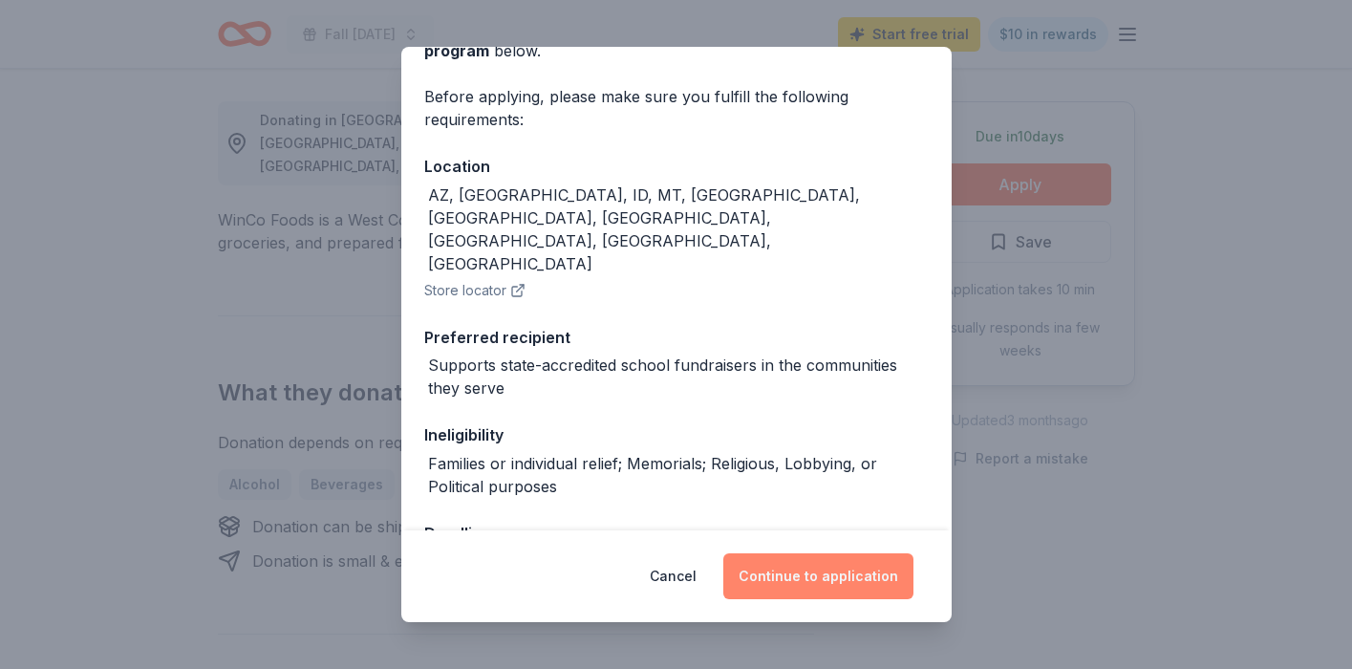
click at [812, 578] on button "Continue to application" at bounding box center [818, 576] width 190 height 46
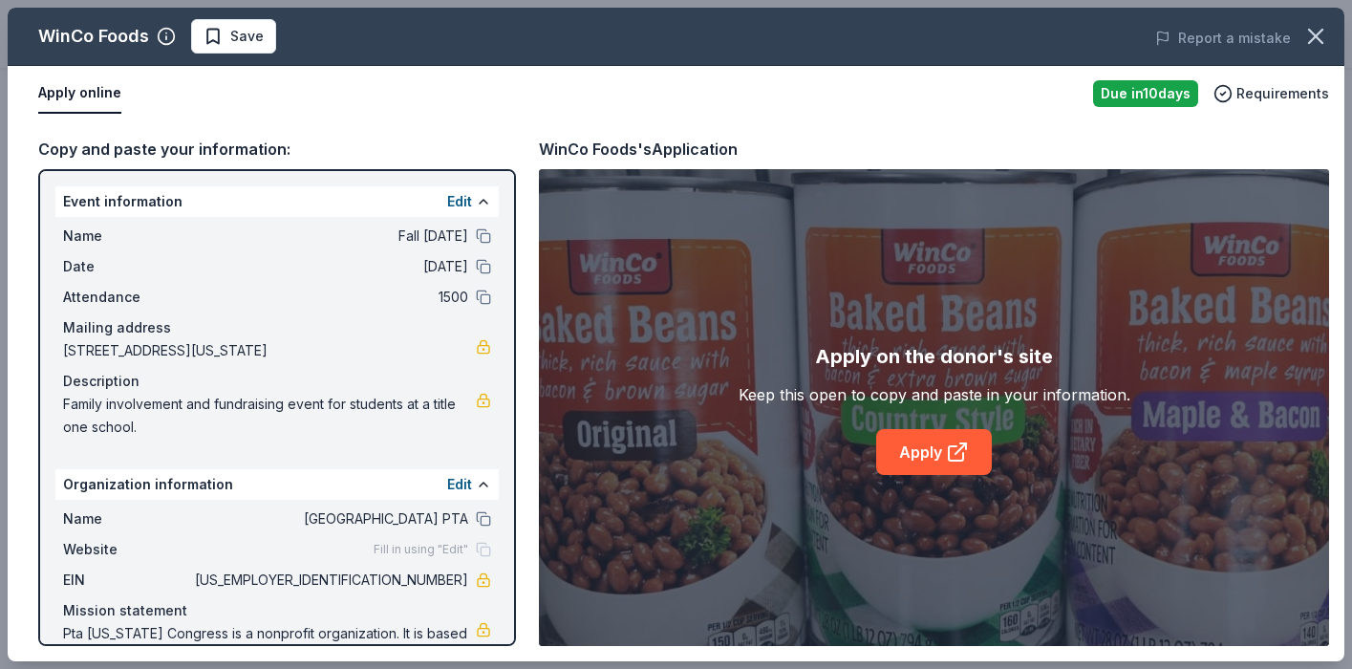
scroll to position [47, 0]
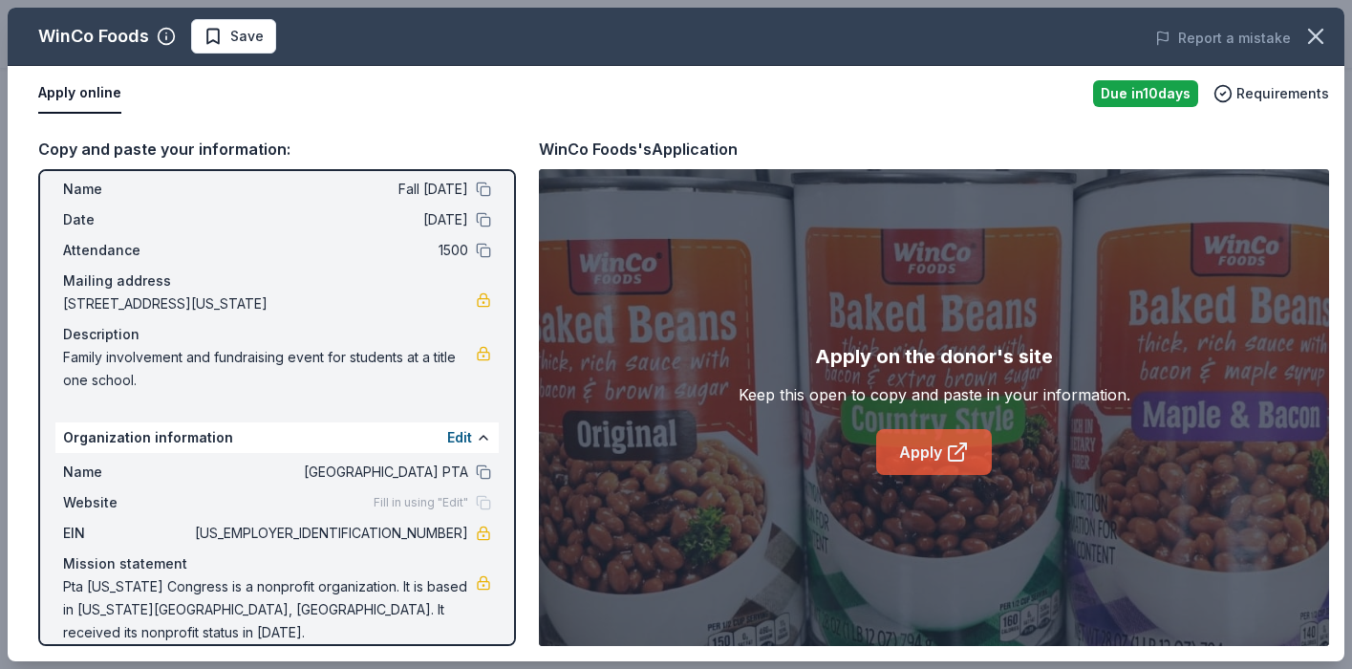
click at [940, 447] on link "Apply" at bounding box center [934, 452] width 116 height 46
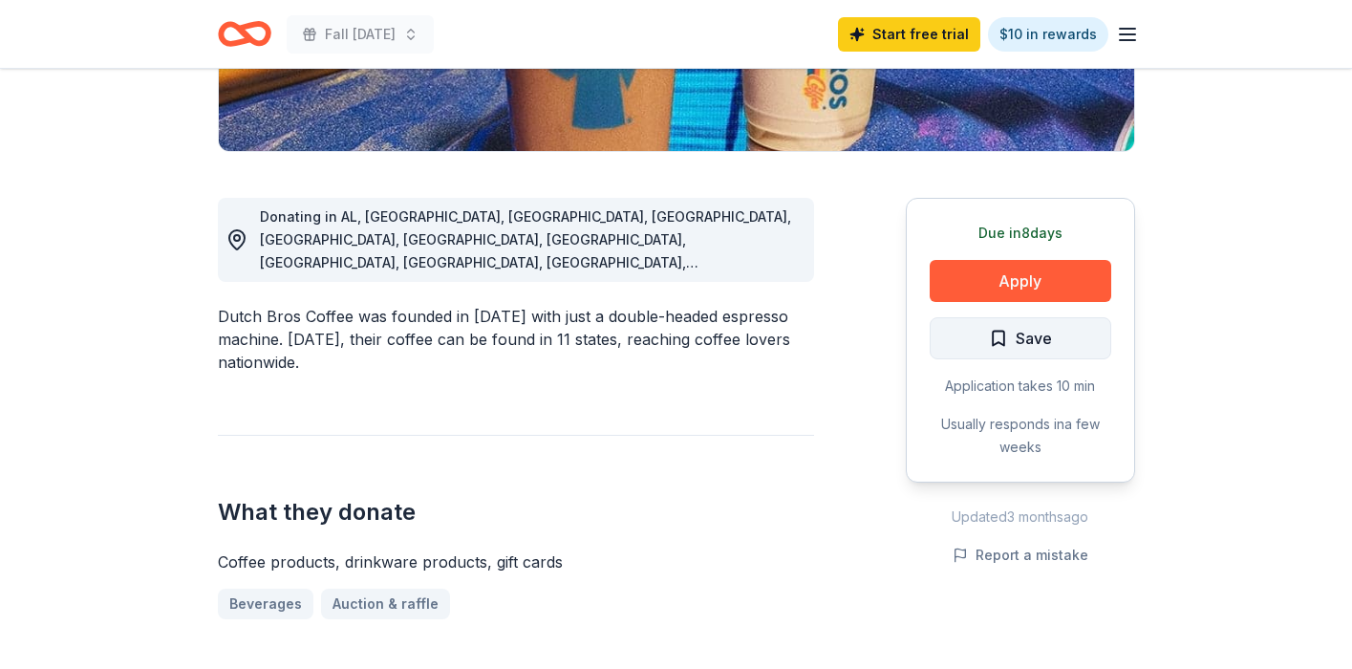
scroll to position [468, 0]
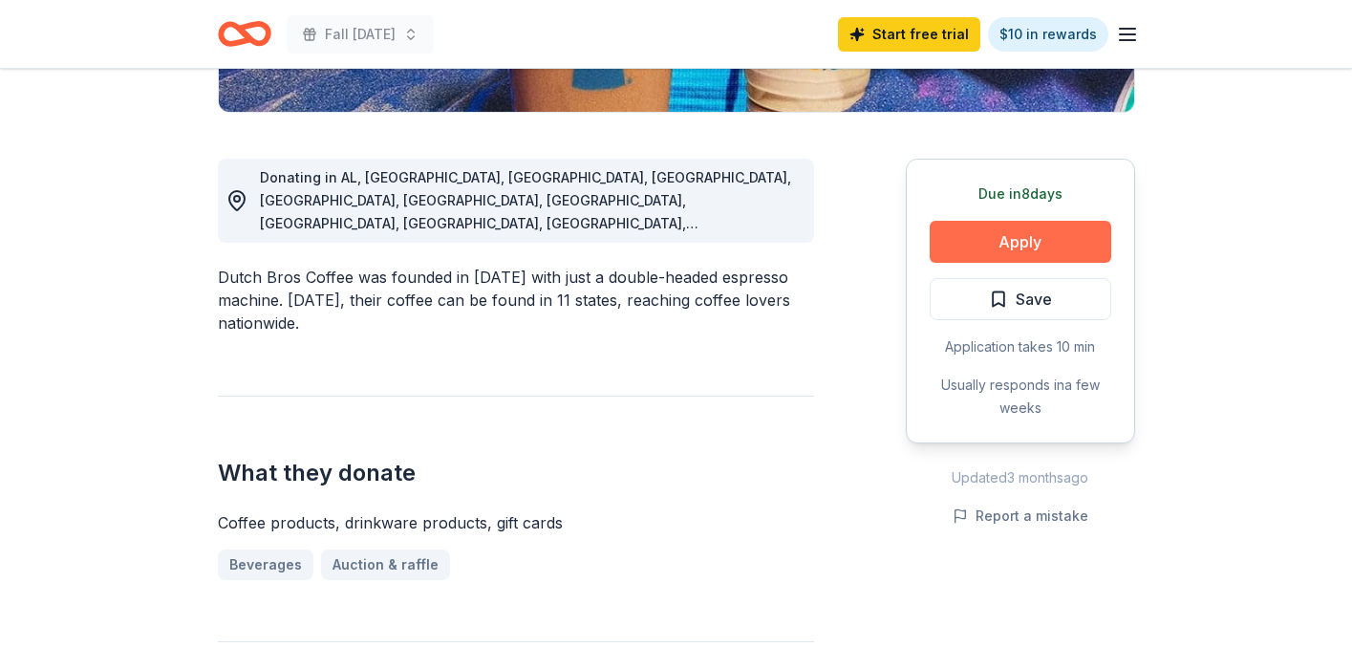
click at [1009, 245] on button "Apply" at bounding box center [1021, 242] width 182 height 42
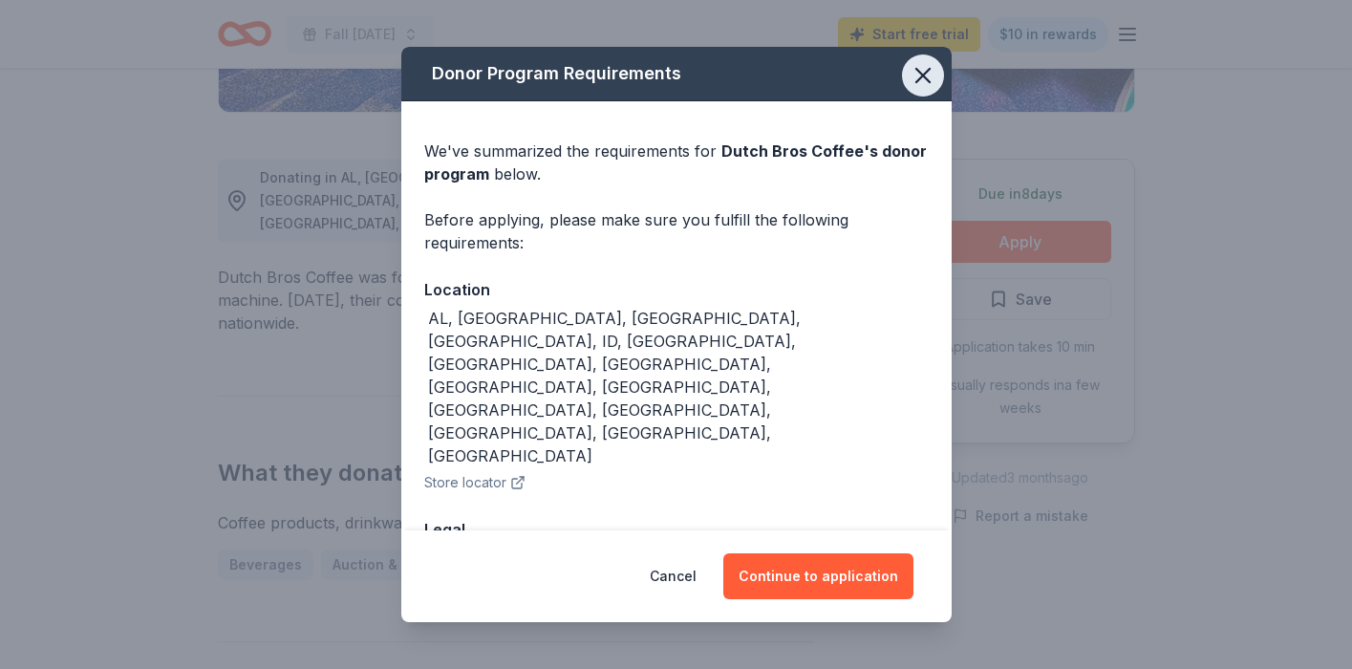
click at [922, 79] on icon "button" at bounding box center [922, 75] width 27 height 27
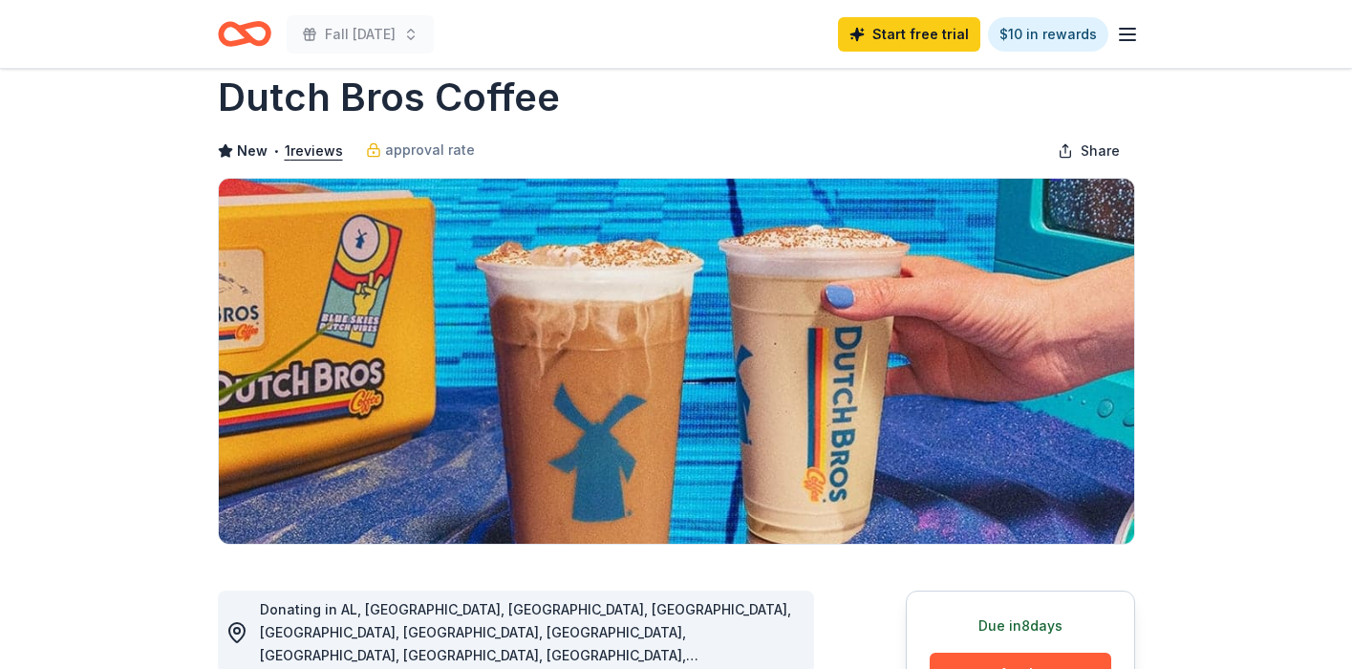
scroll to position [0, 0]
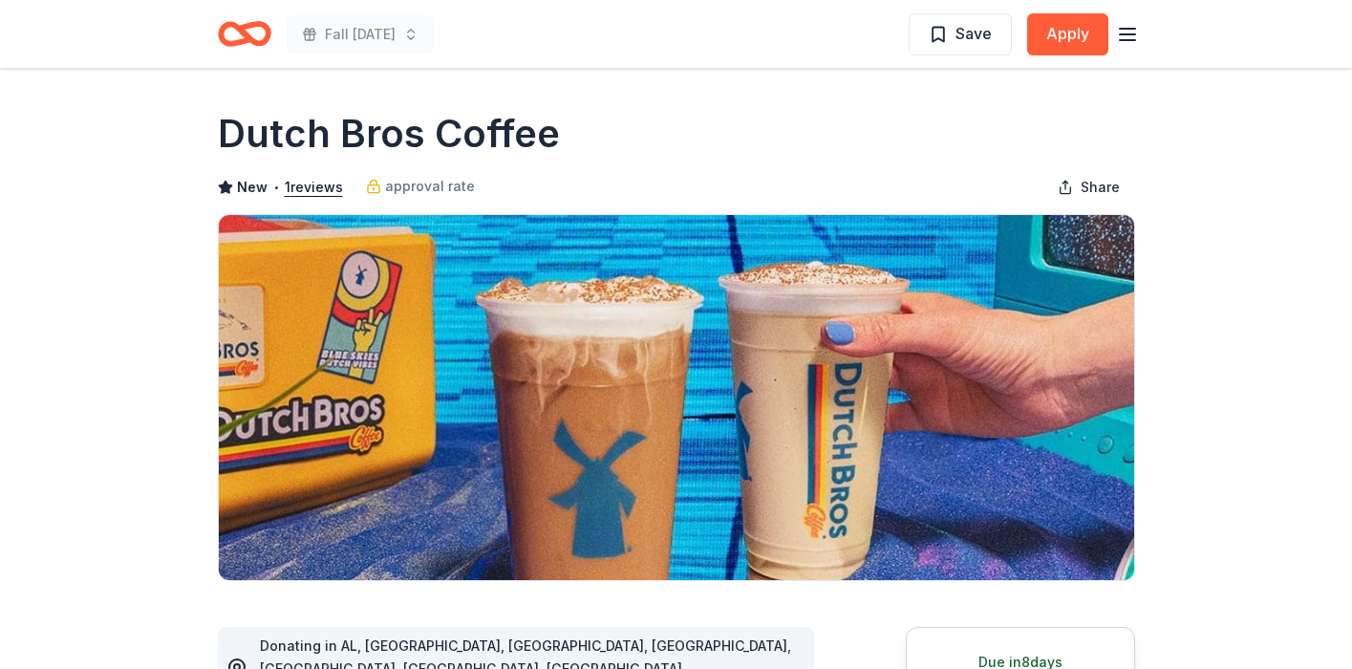
drag, startPoint x: 563, startPoint y: 128, endPoint x: 182, endPoint y: 122, distance: 381.2
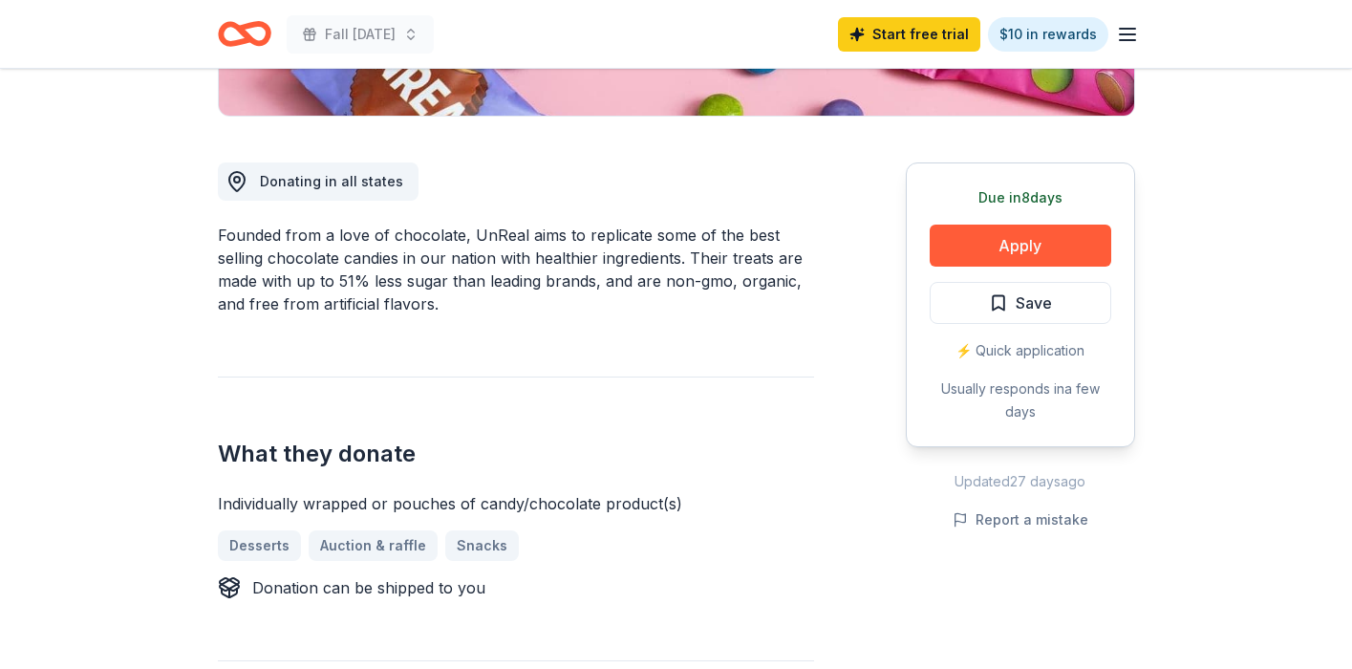
scroll to position [465, 0]
click at [977, 239] on button "Apply" at bounding box center [1021, 245] width 182 height 42
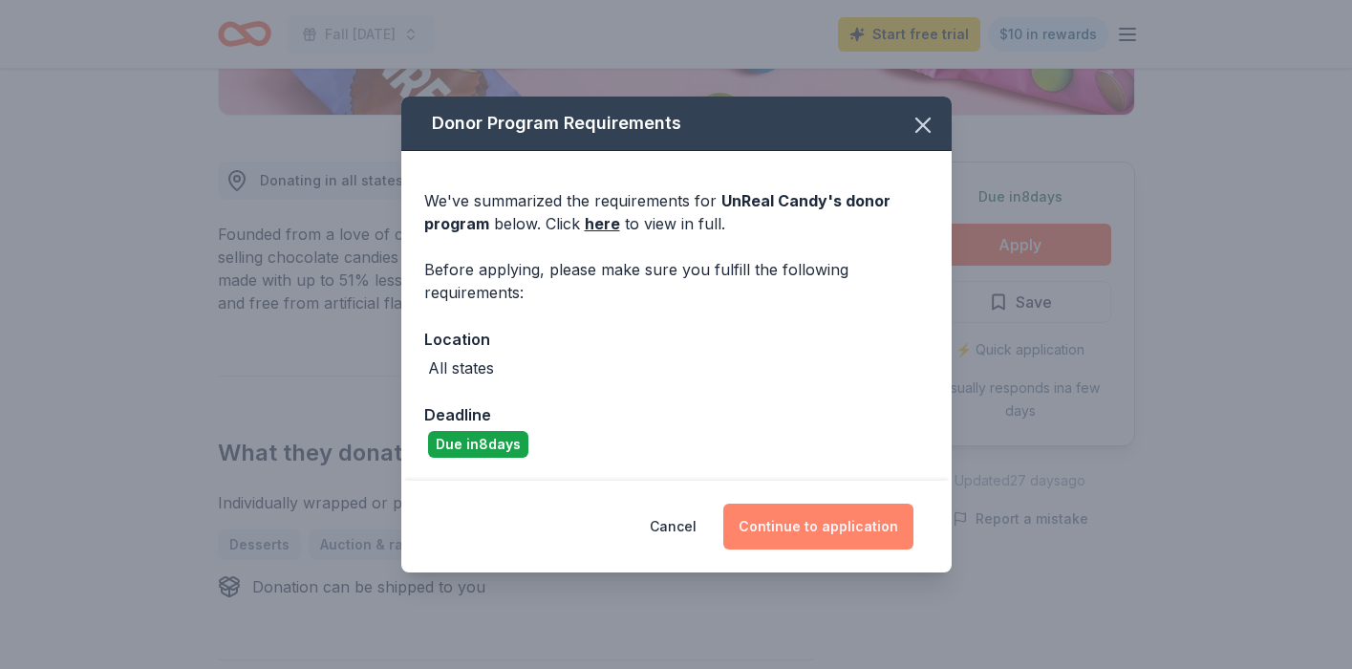
click at [802, 530] on button "Continue to application" at bounding box center [818, 526] width 190 height 46
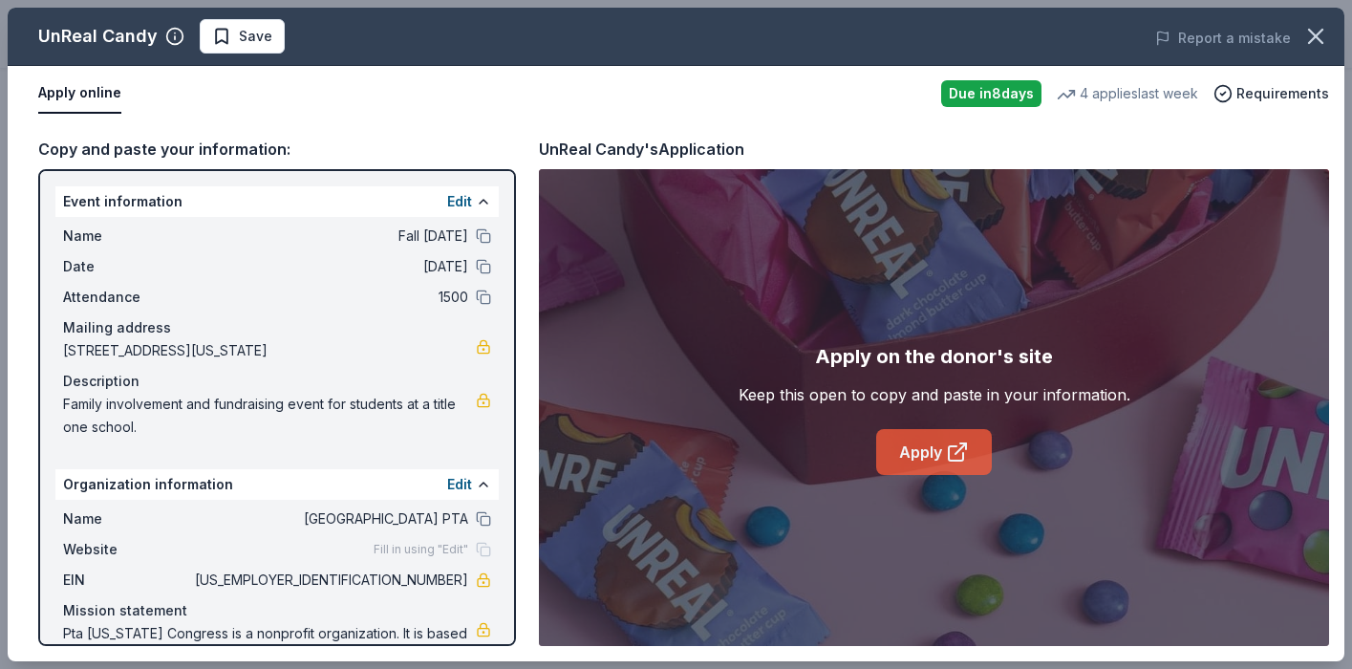
click at [947, 442] on icon at bounding box center [957, 451] width 23 height 23
click at [946, 455] on icon at bounding box center [957, 451] width 23 height 23
click at [1165, 28] on button "Report a mistake" at bounding box center [1223, 38] width 136 height 23
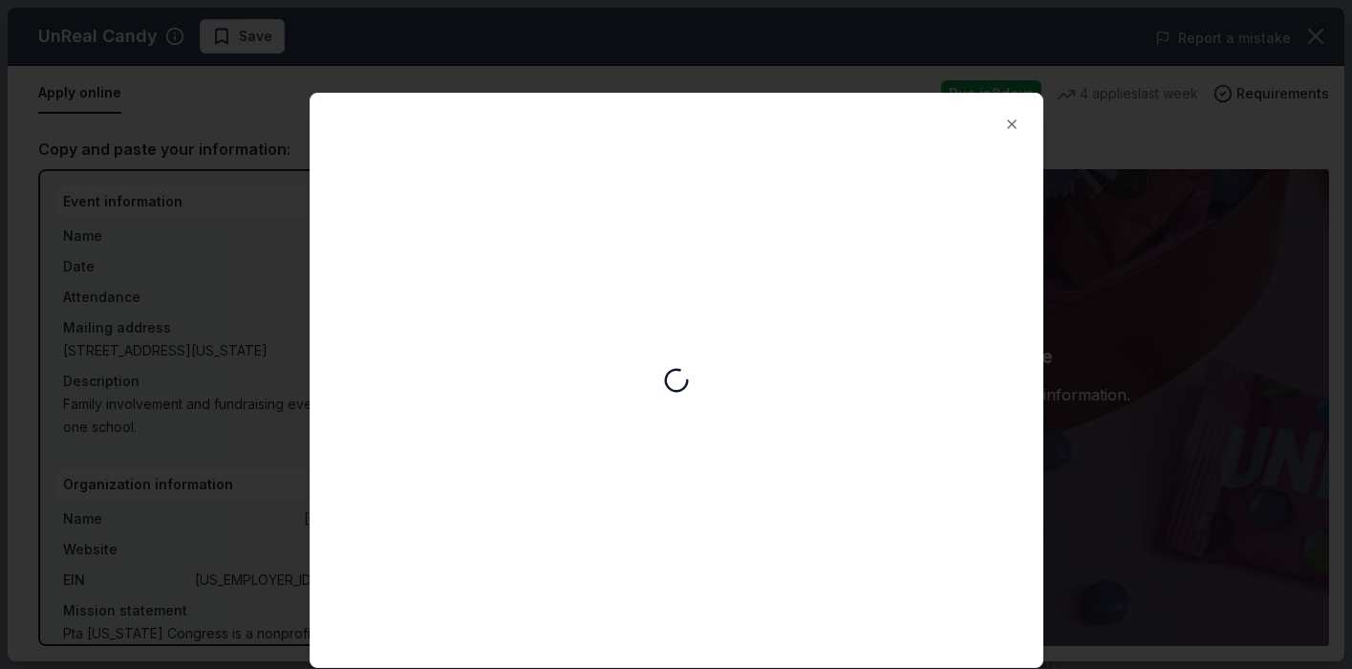
scroll to position [0, 0]
click at [1016, 113] on button "Close" at bounding box center [1012, 124] width 38 height 38
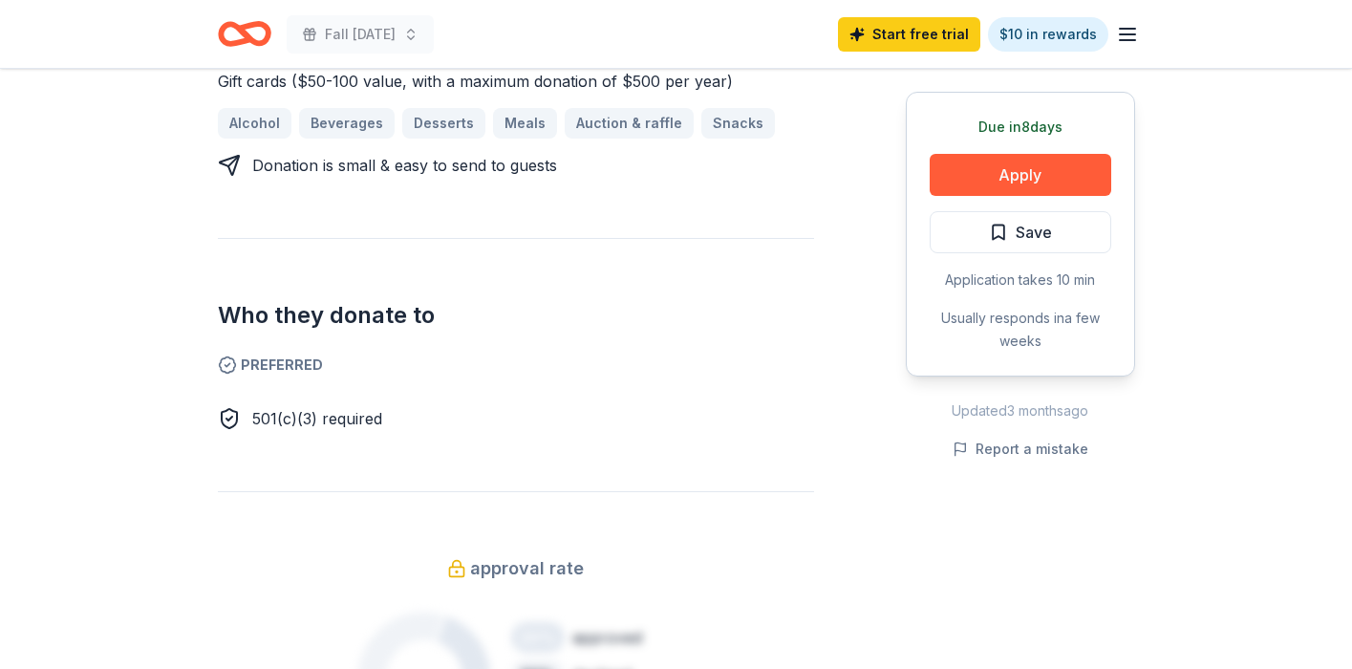
scroll to position [860, 0]
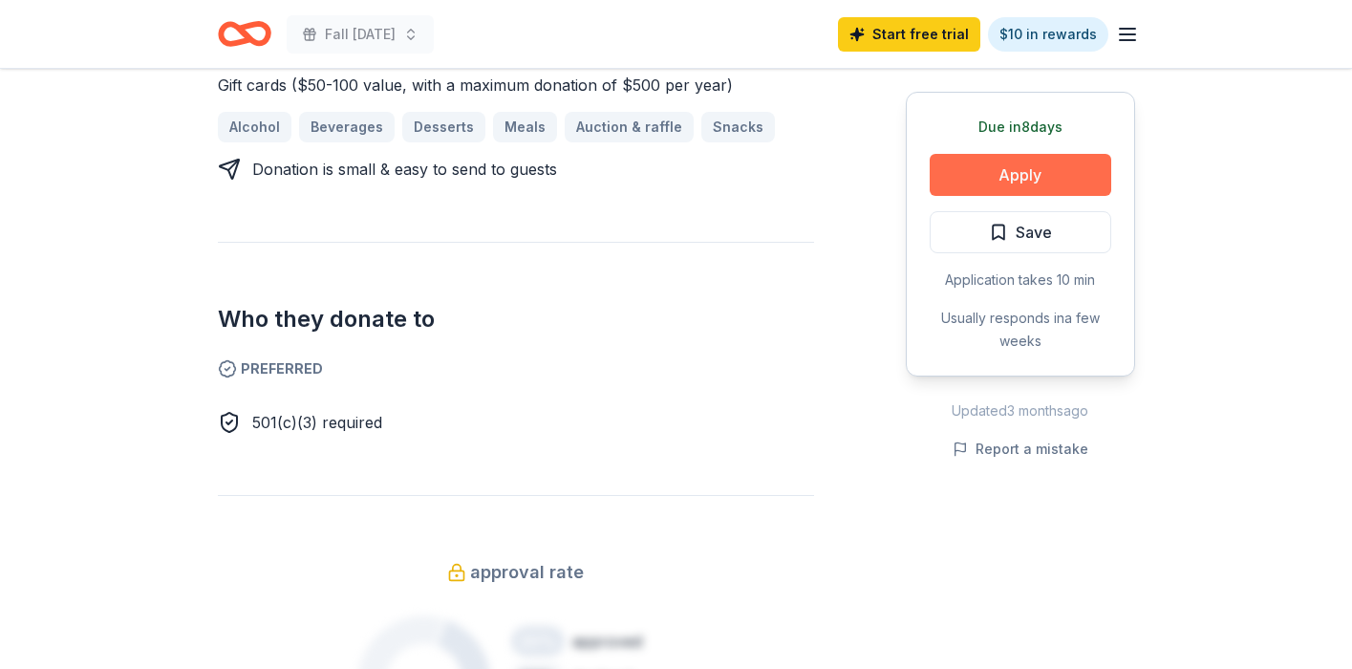
click at [1003, 179] on button "Apply" at bounding box center [1021, 175] width 182 height 42
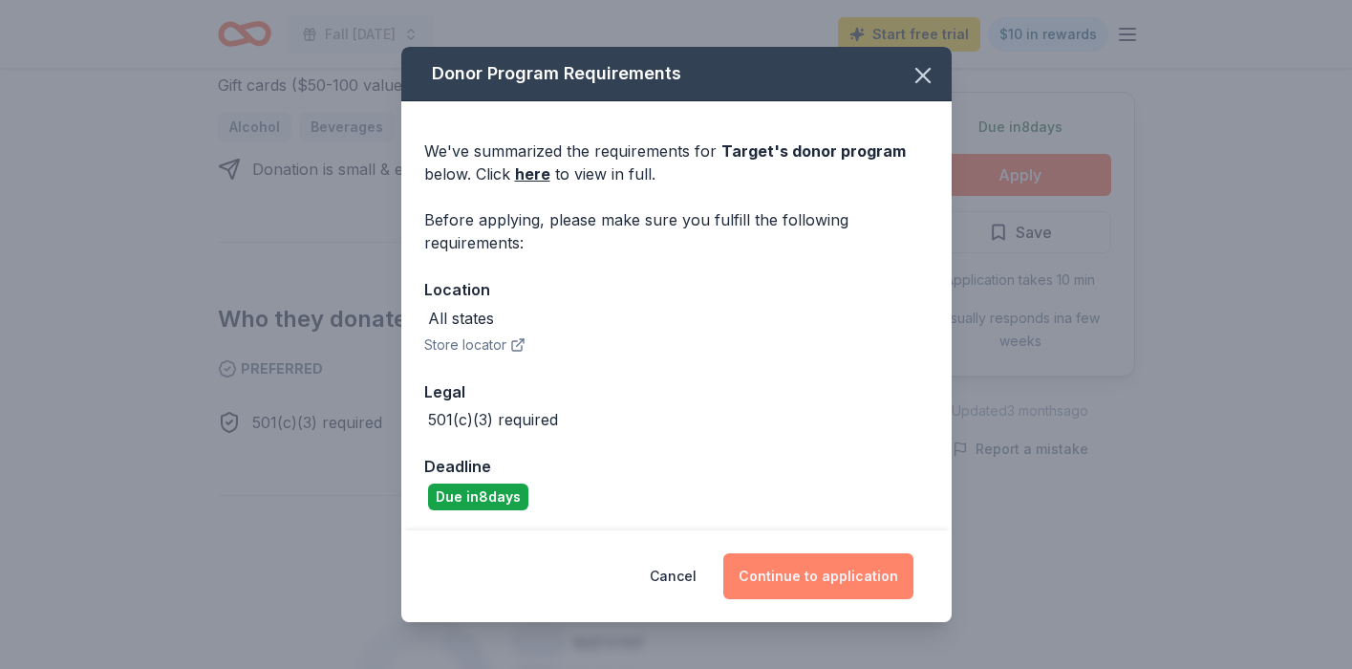
click at [838, 577] on button "Continue to application" at bounding box center [818, 576] width 190 height 46
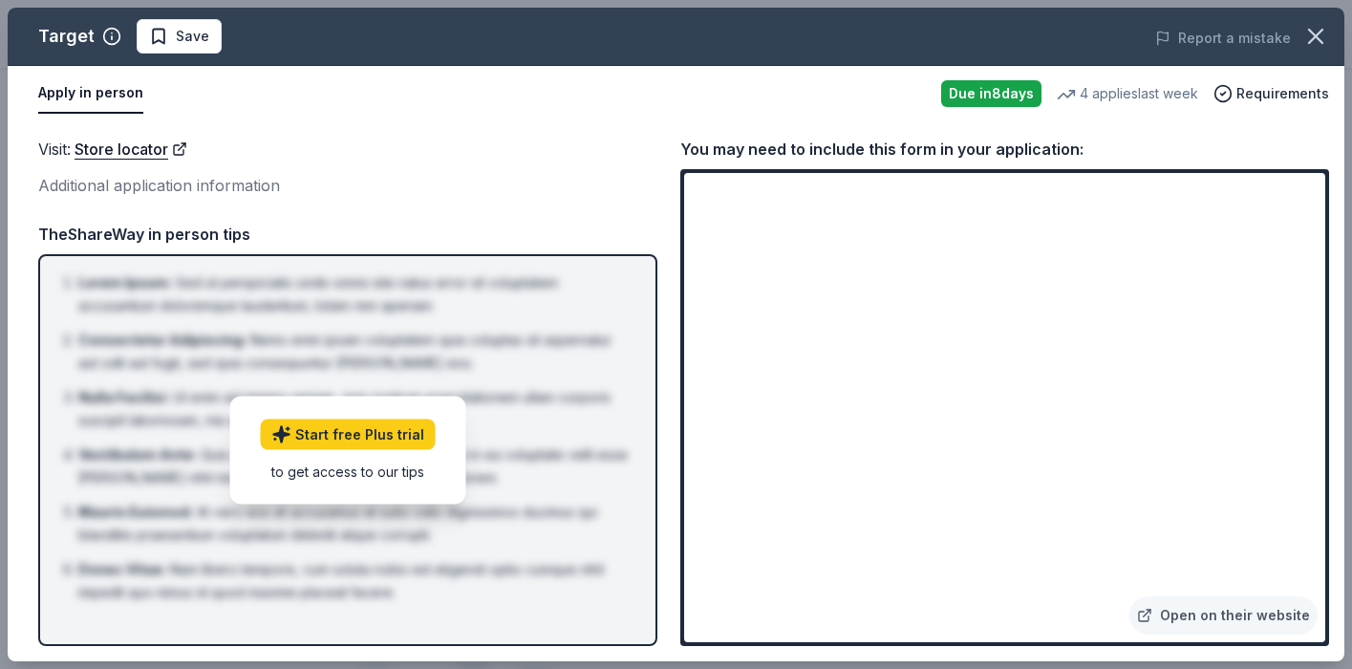
click at [458, 174] on div "Additional application information" at bounding box center [347, 185] width 619 height 25
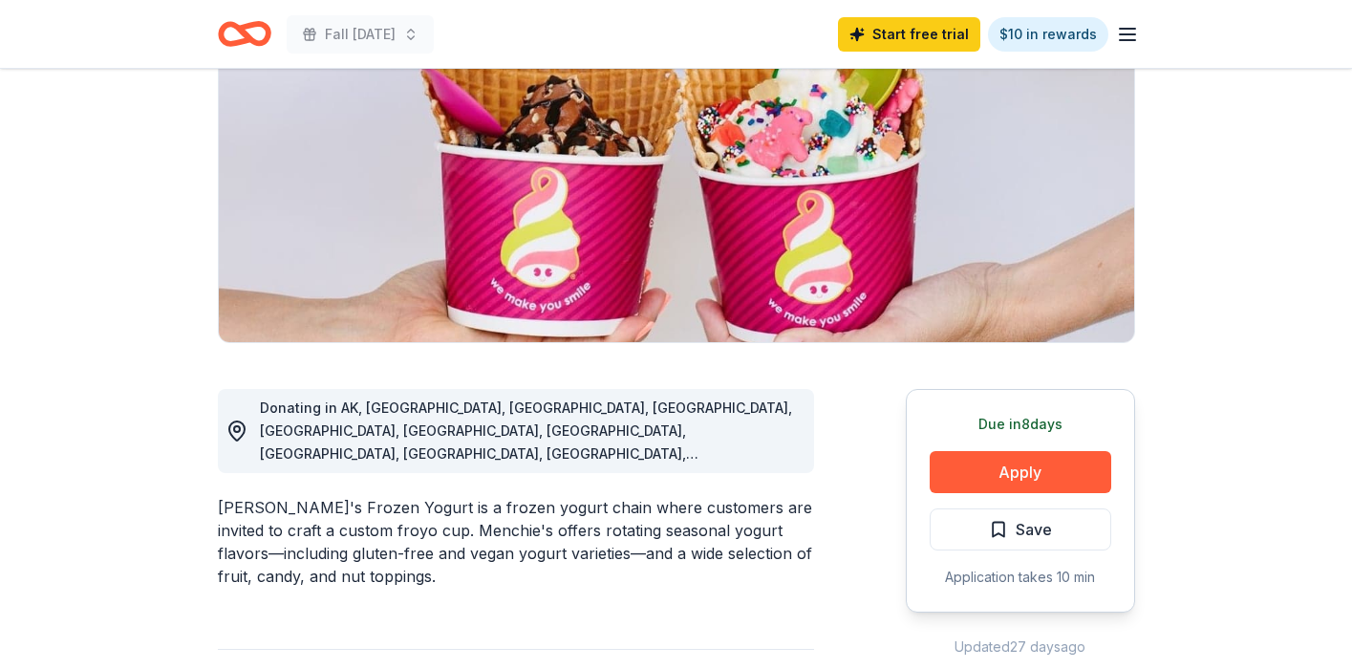
scroll to position [796, 0]
